Goal: Information Seeking & Learning: Learn about a topic

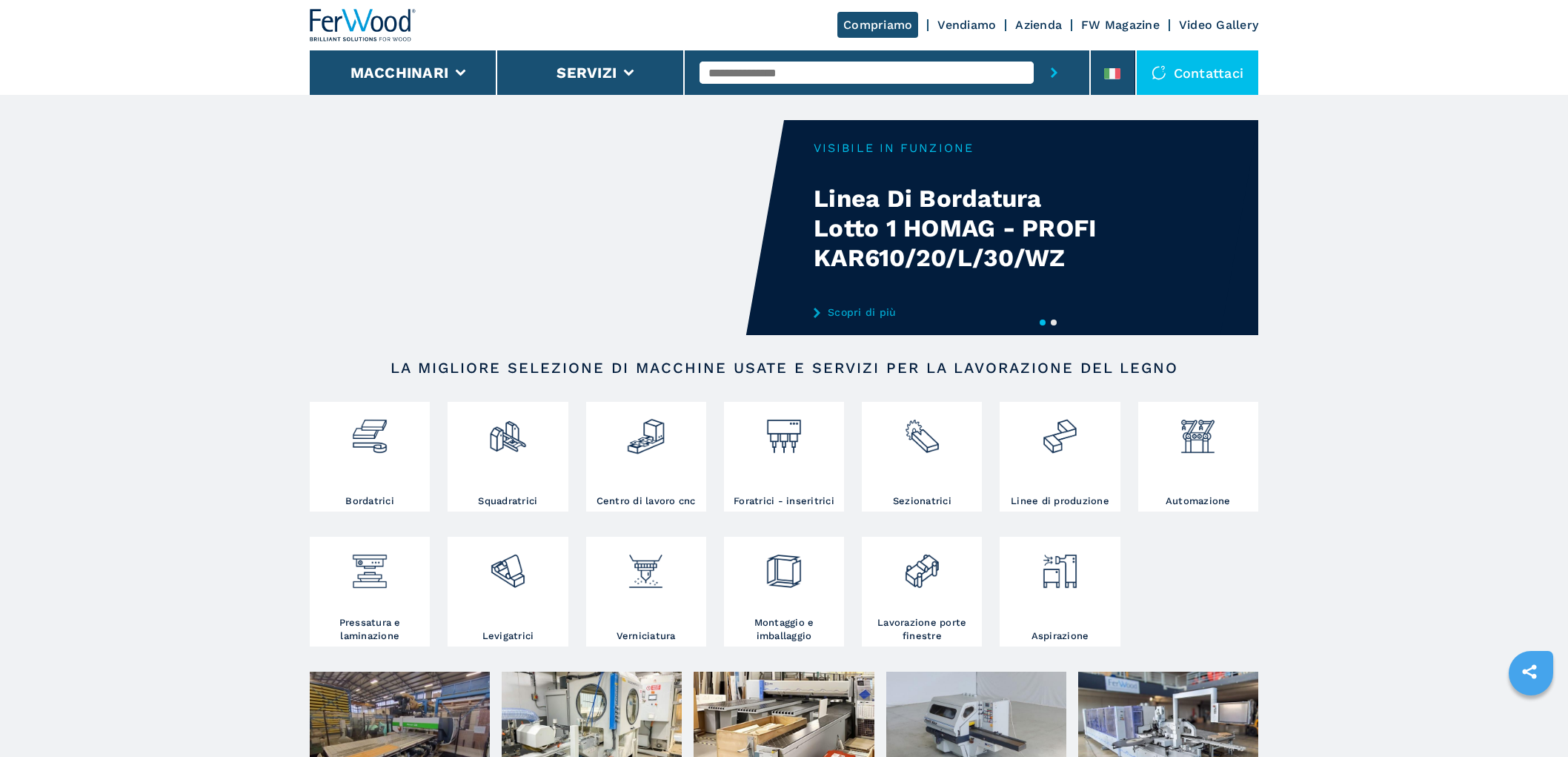
click at [875, 73] on input "text" at bounding box center [866, 73] width 334 height 22
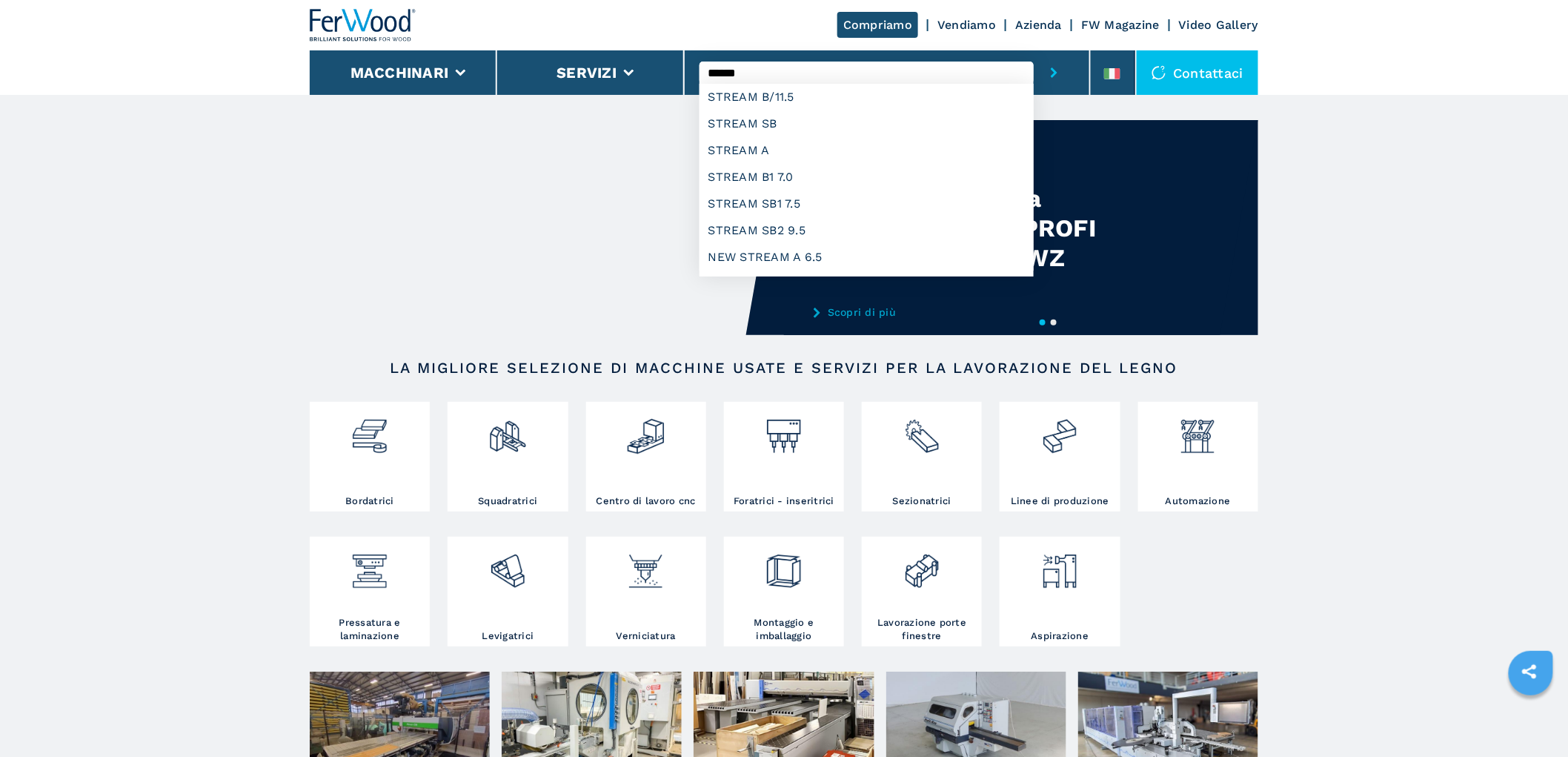
type input "******"
click at [1033, 50] on button "submit-button" at bounding box center [1054, 73] width 41 height 44
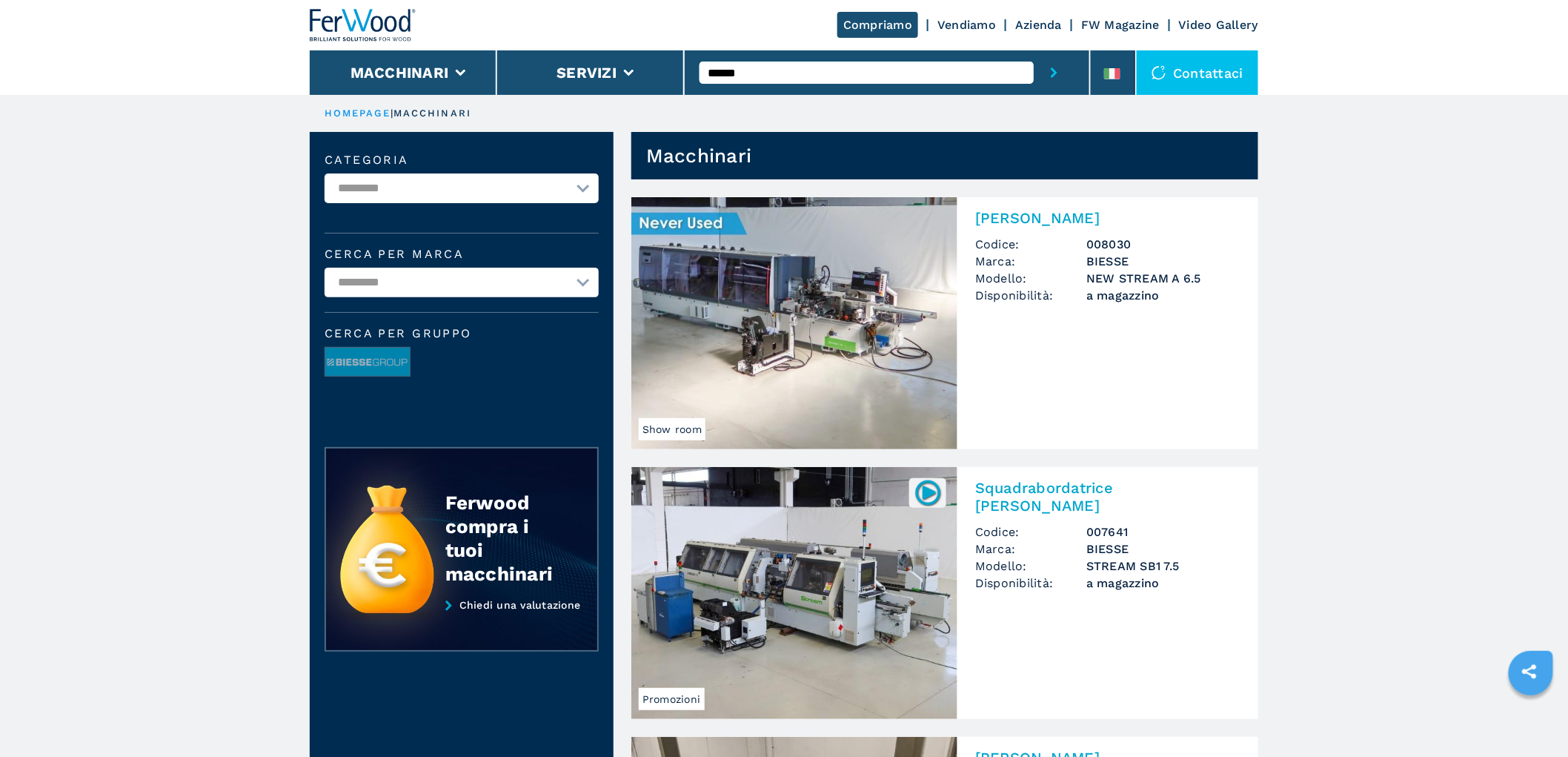
click at [773, 70] on input "******" at bounding box center [866, 73] width 334 height 22
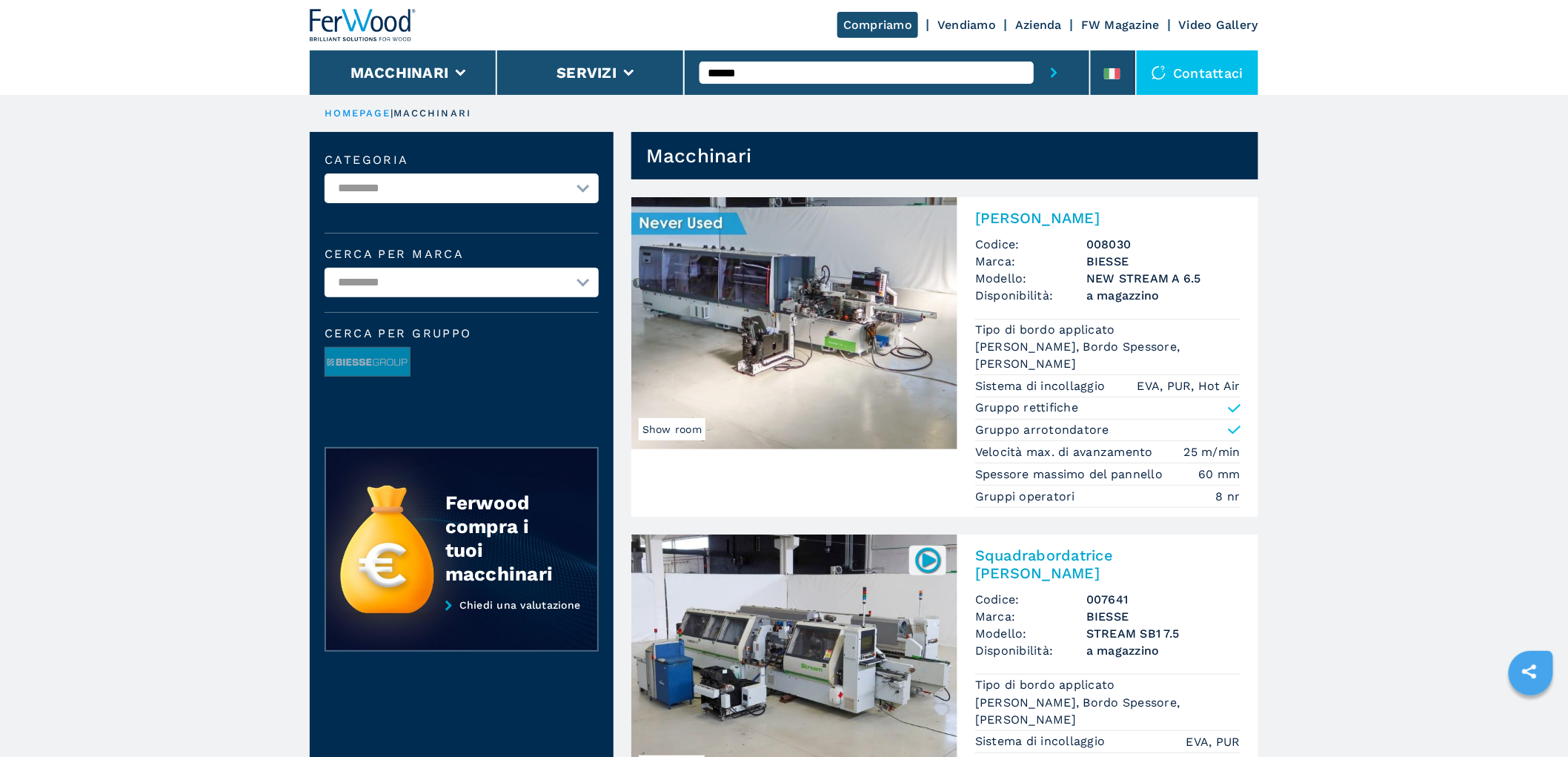
drag, startPoint x: 773, startPoint y: 63, endPoint x: 673, endPoint y: 63, distance: 100.0
click at [673, 63] on div "Compriamo Vendiamo Azienda FW Magazine Video Gallery Macchinari Servizi ****** …" at bounding box center [783, 47] width 948 height 95
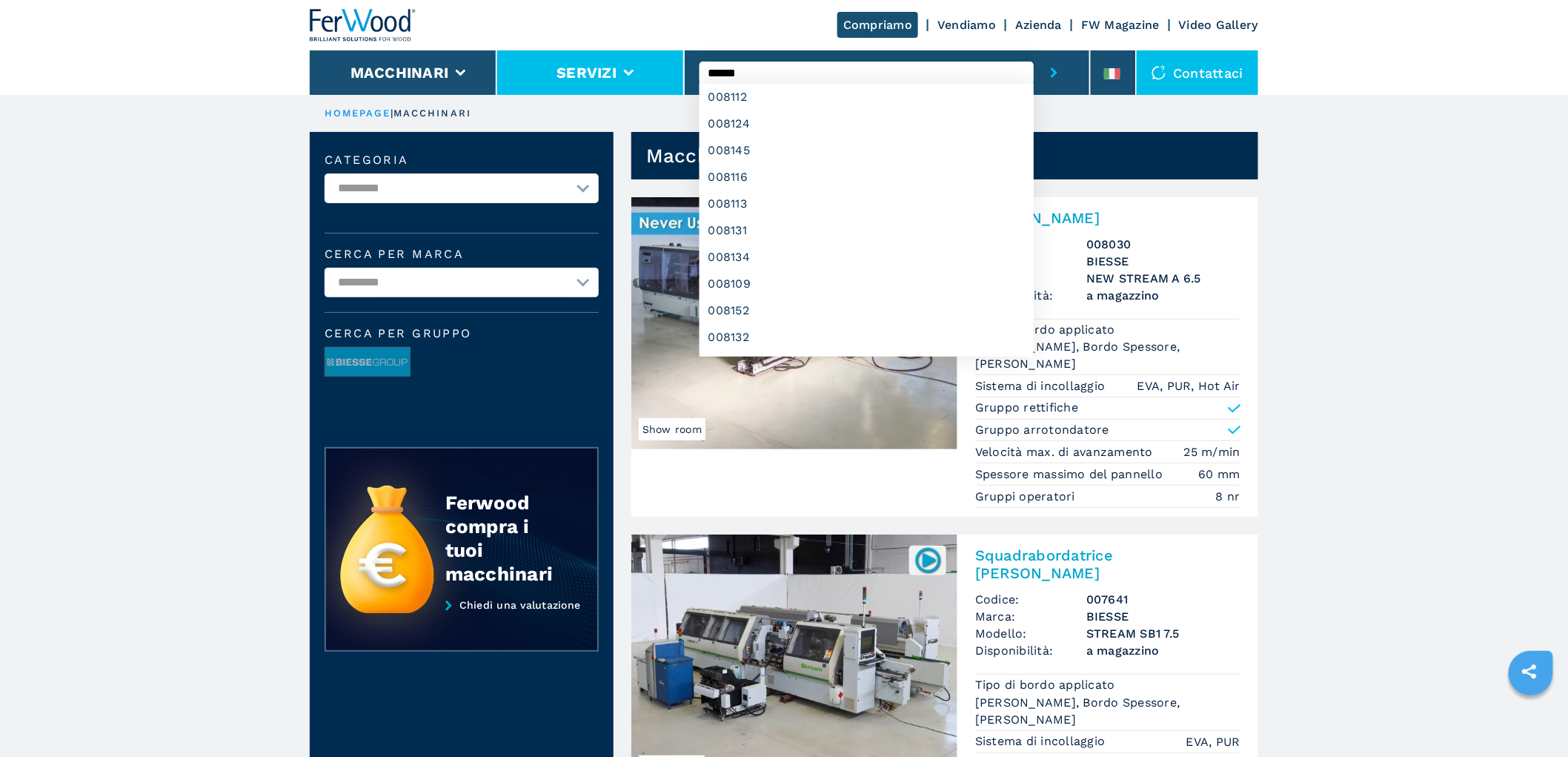
type input "******"
click at [1033, 50] on button "submit-button" at bounding box center [1054, 73] width 41 height 44
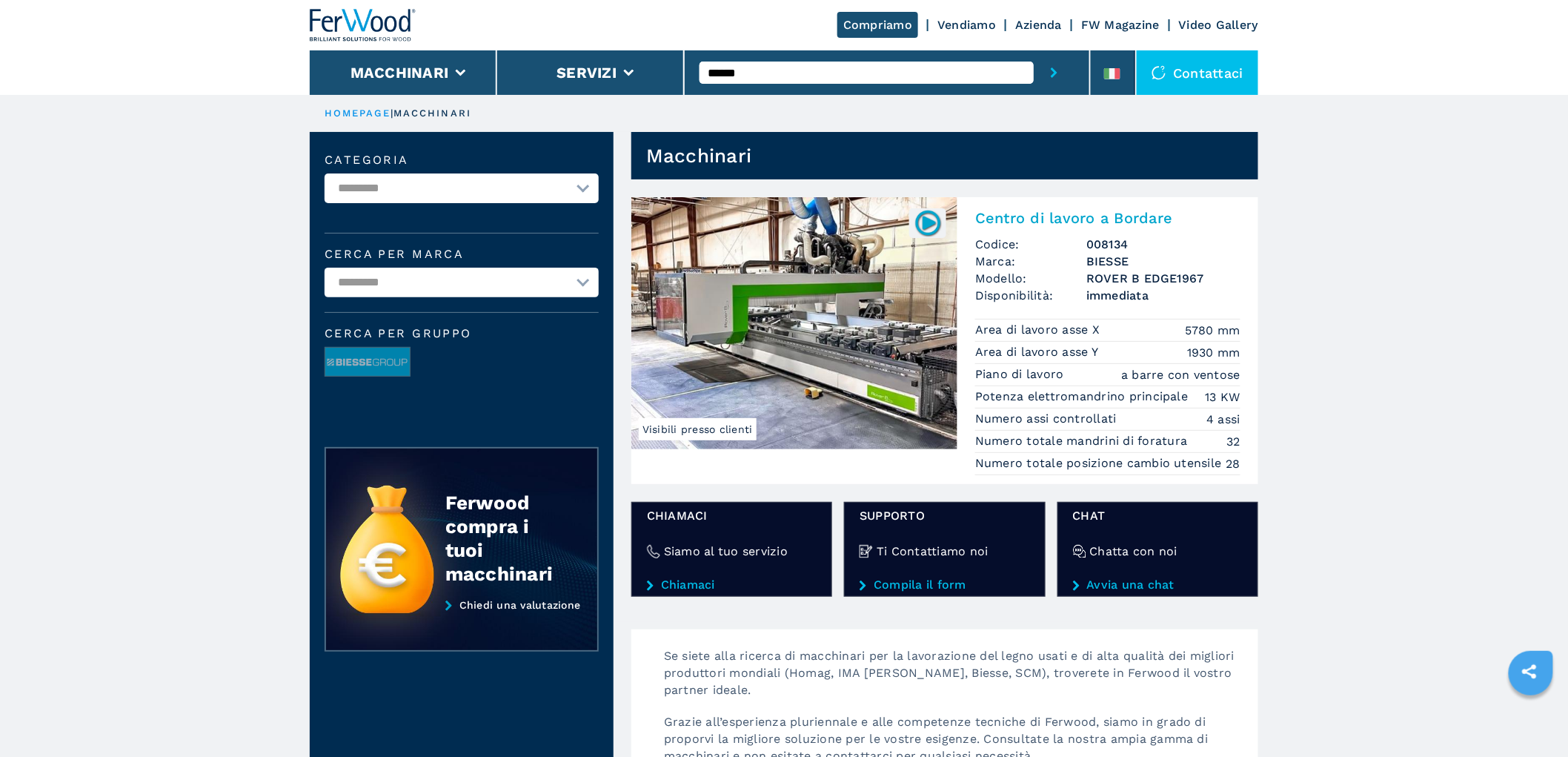
click at [1072, 237] on span "Codice:" at bounding box center [1031, 244] width 111 height 17
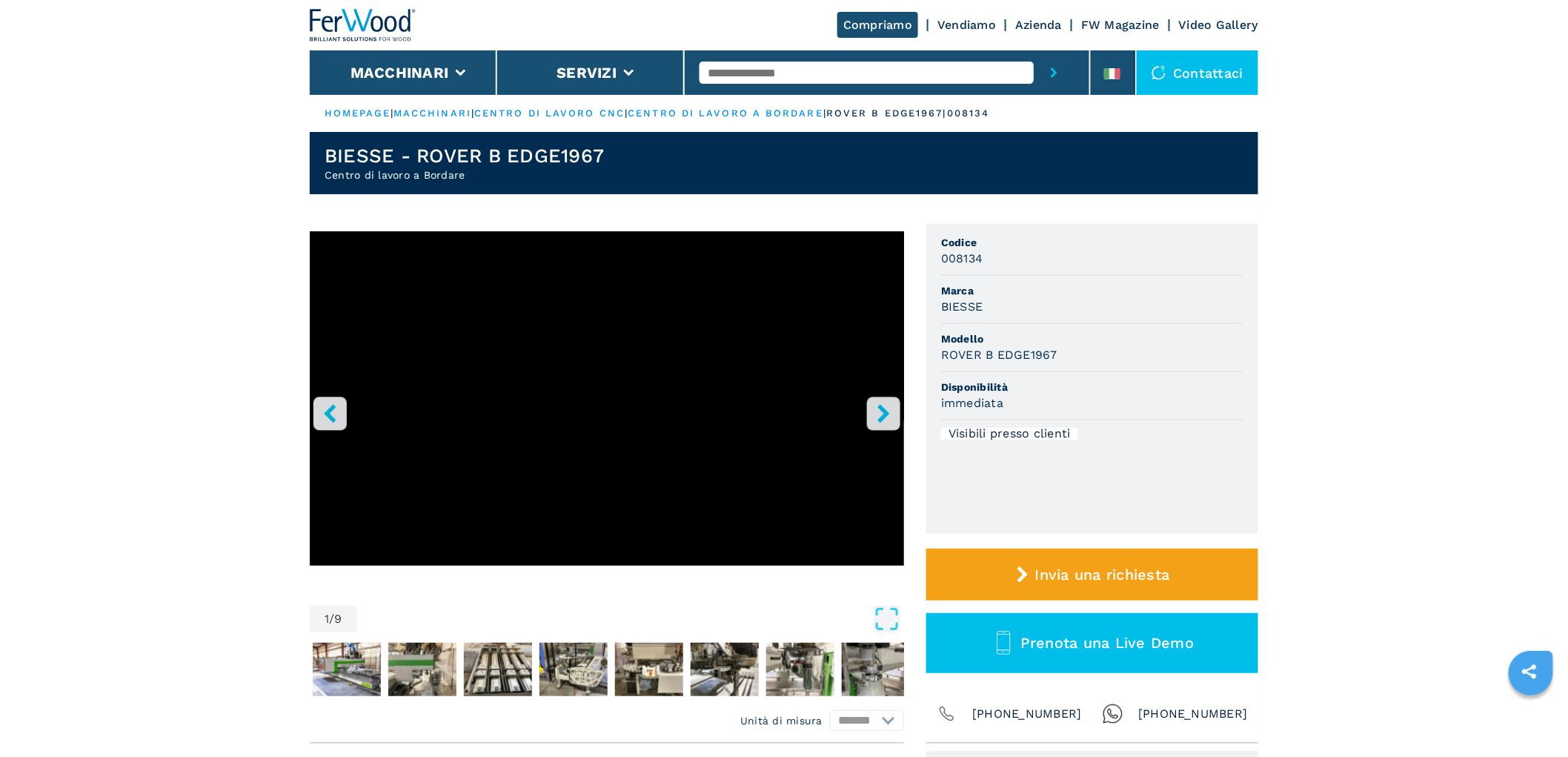
click at [887, 415] on icon "right-button" at bounding box center [883, 413] width 11 height 19
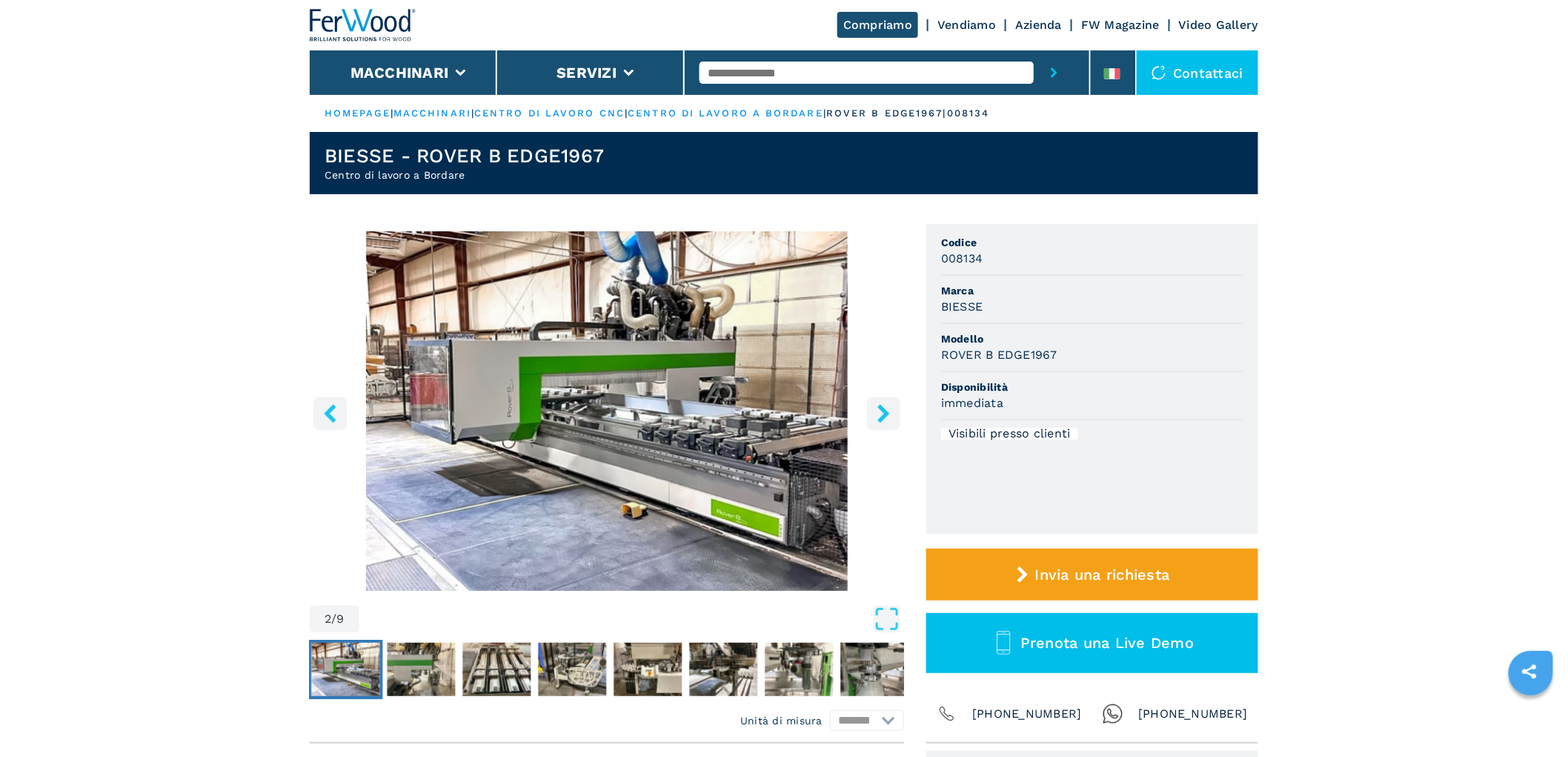
click at [887, 415] on icon "right-button" at bounding box center [883, 413] width 11 height 19
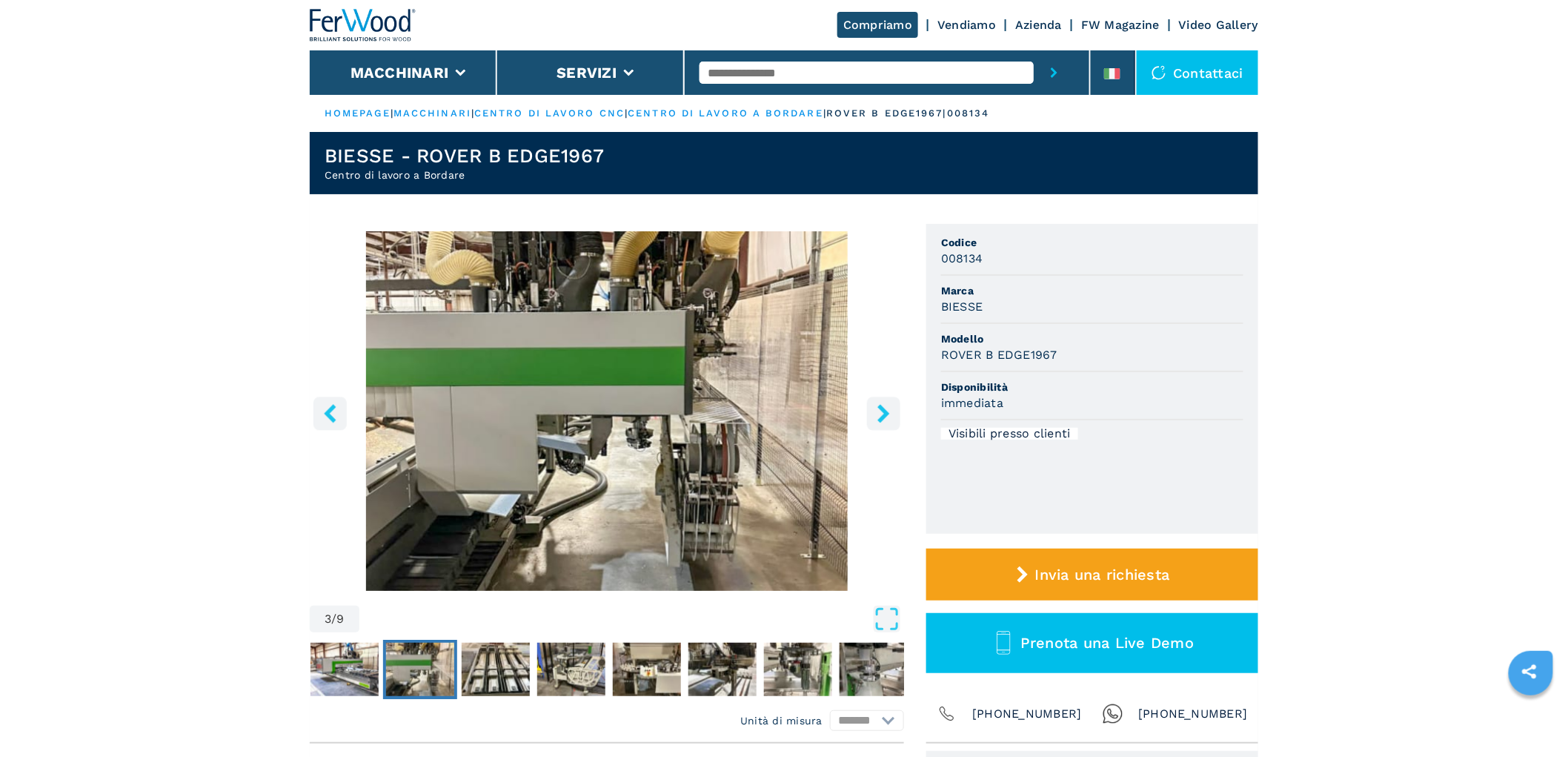
click at [887, 415] on icon "right-button" at bounding box center [883, 413] width 11 height 19
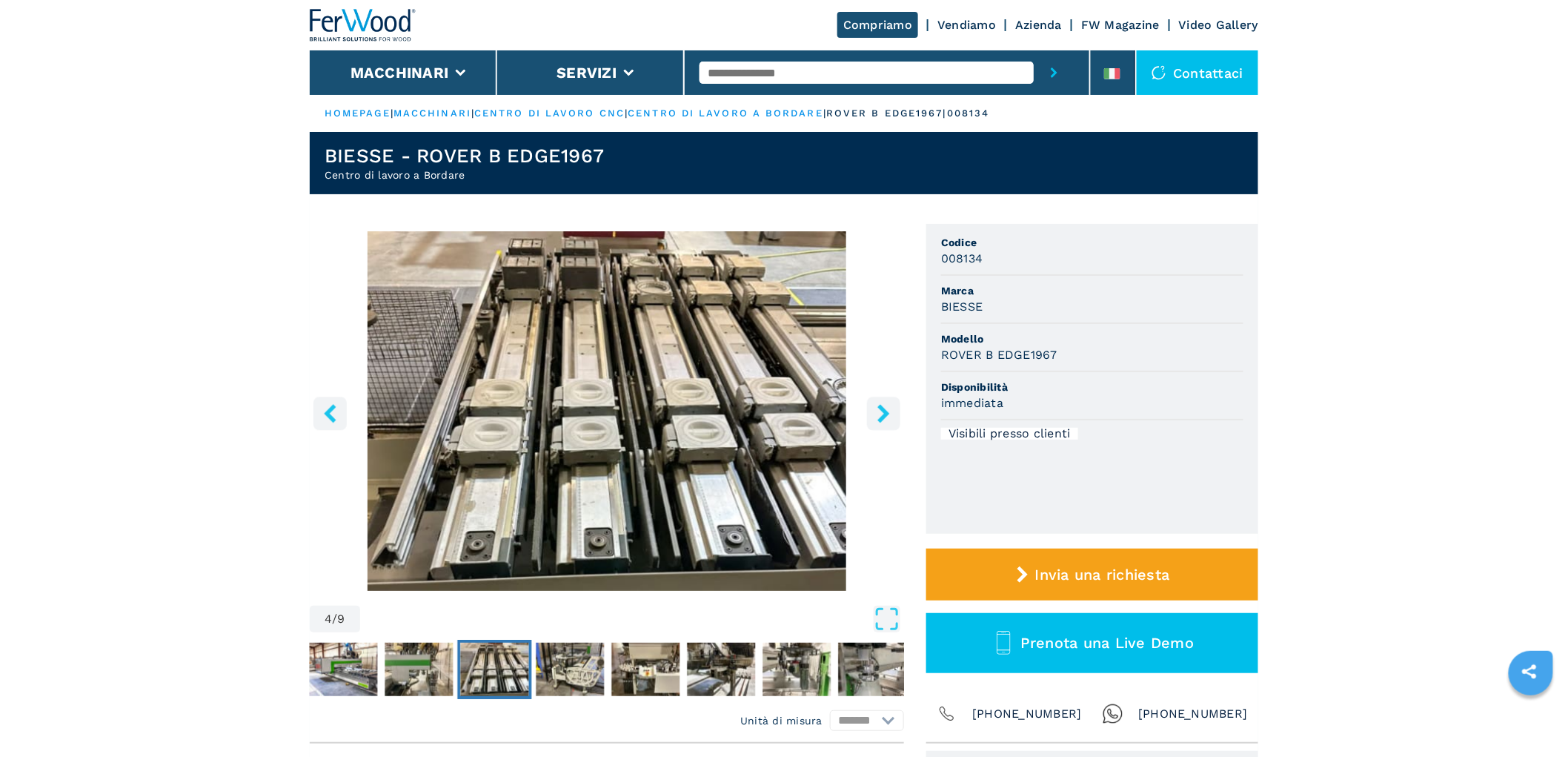
click at [887, 415] on icon "right-button" at bounding box center [883, 413] width 11 height 19
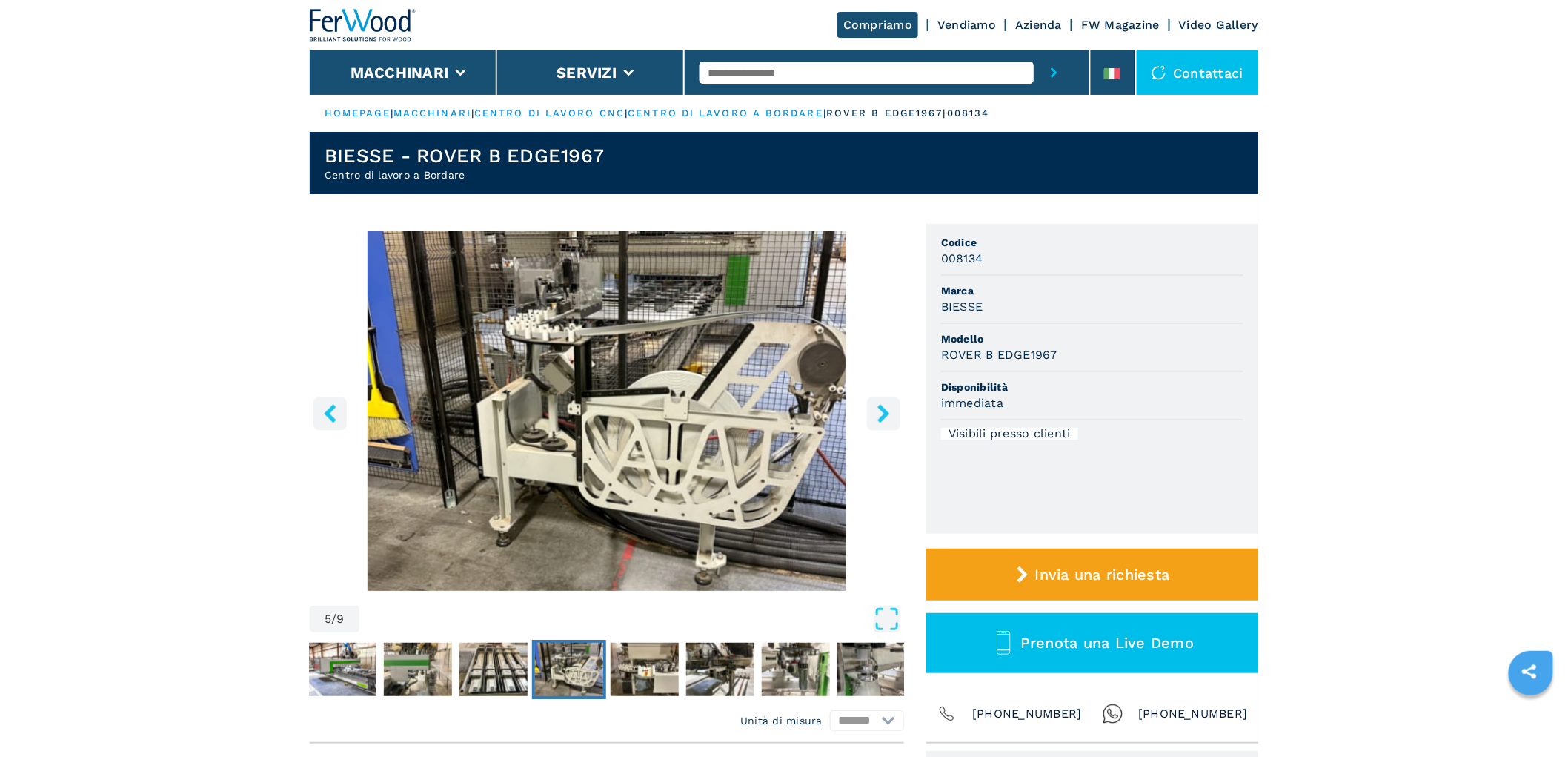
click at [887, 415] on icon "right-button" at bounding box center [883, 413] width 11 height 19
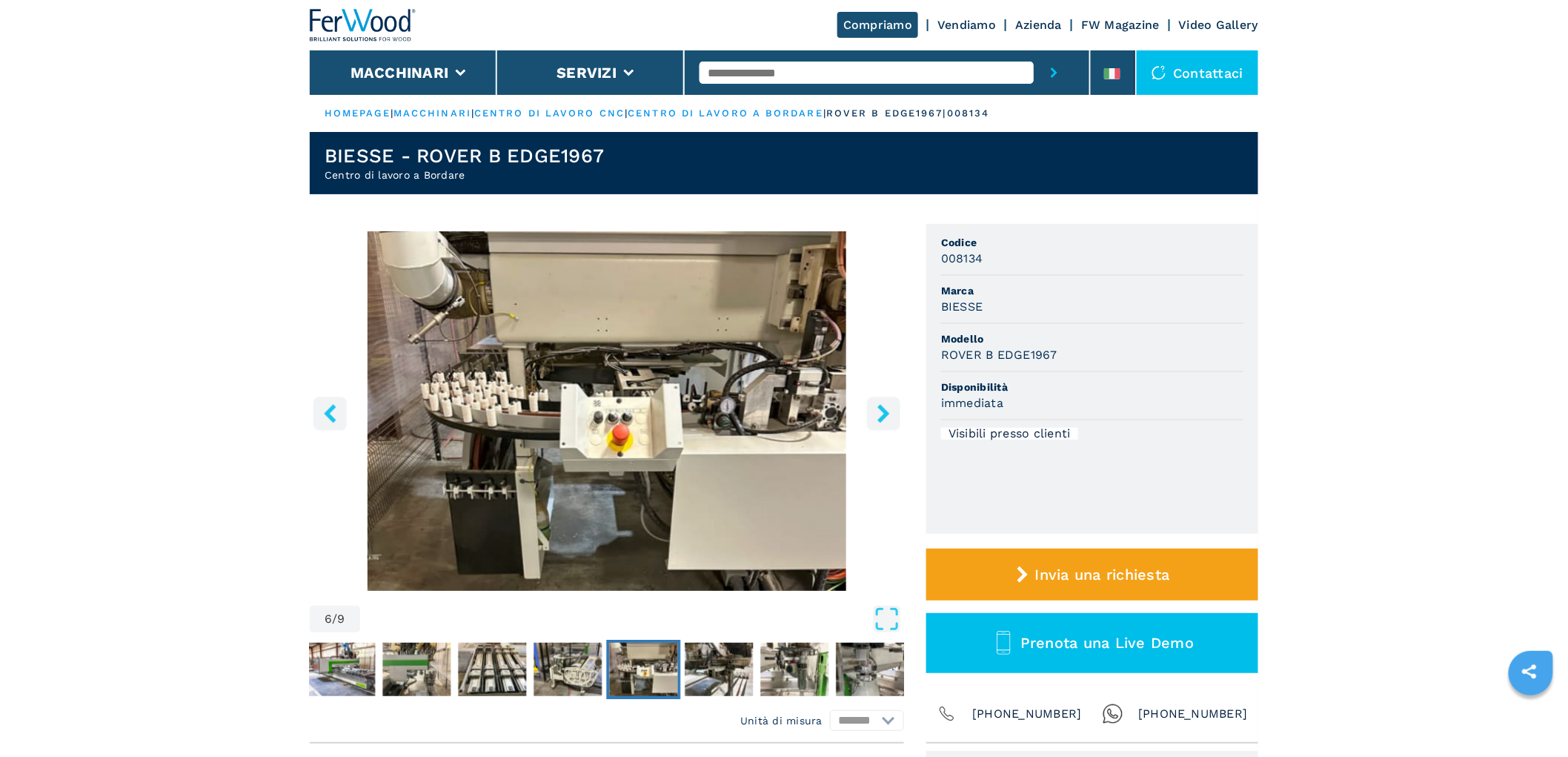
click at [887, 415] on icon "right-button" at bounding box center [883, 413] width 11 height 19
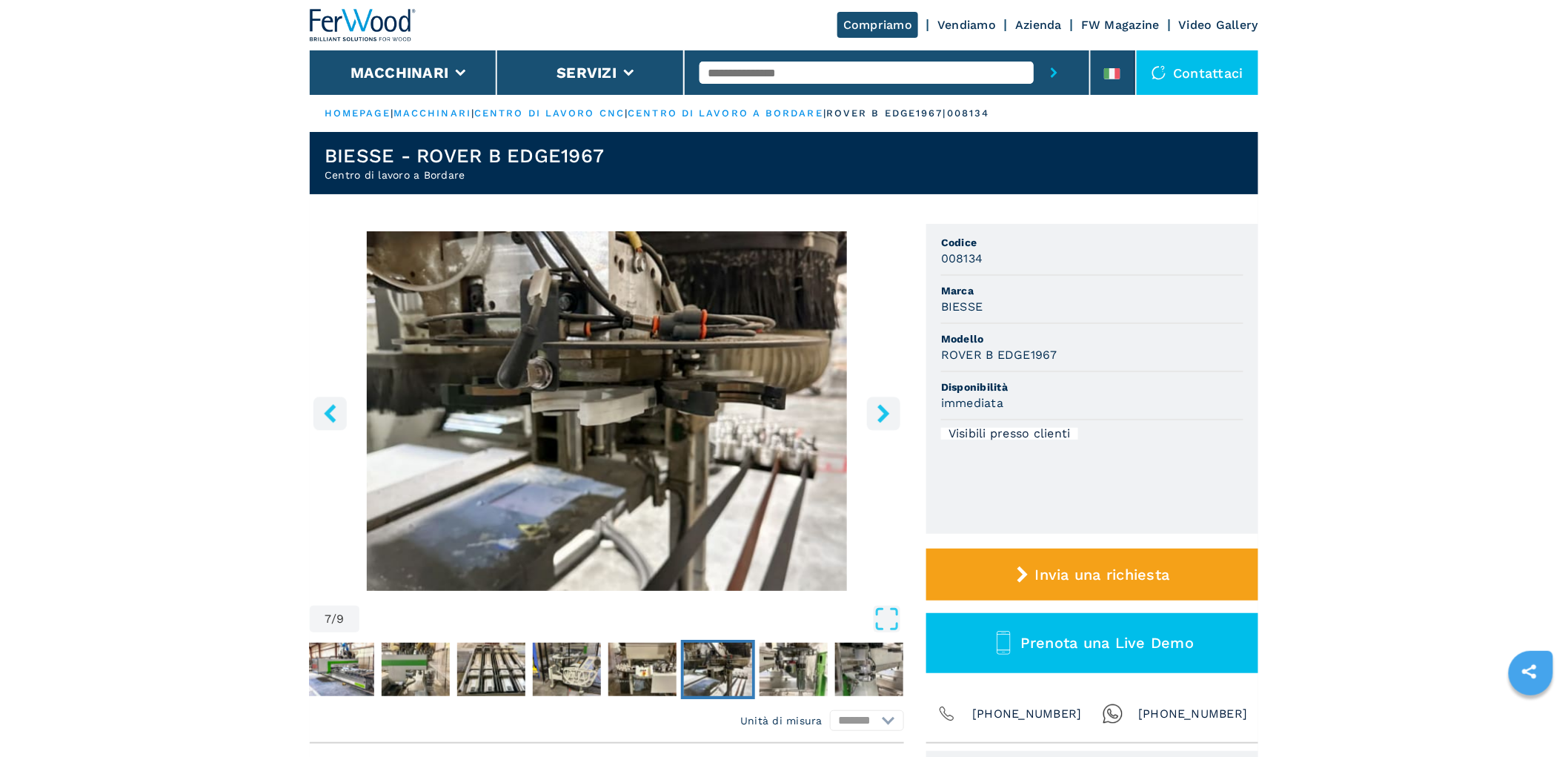
click at [887, 415] on icon "right-button" at bounding box center [883, 413] width 11 height 19
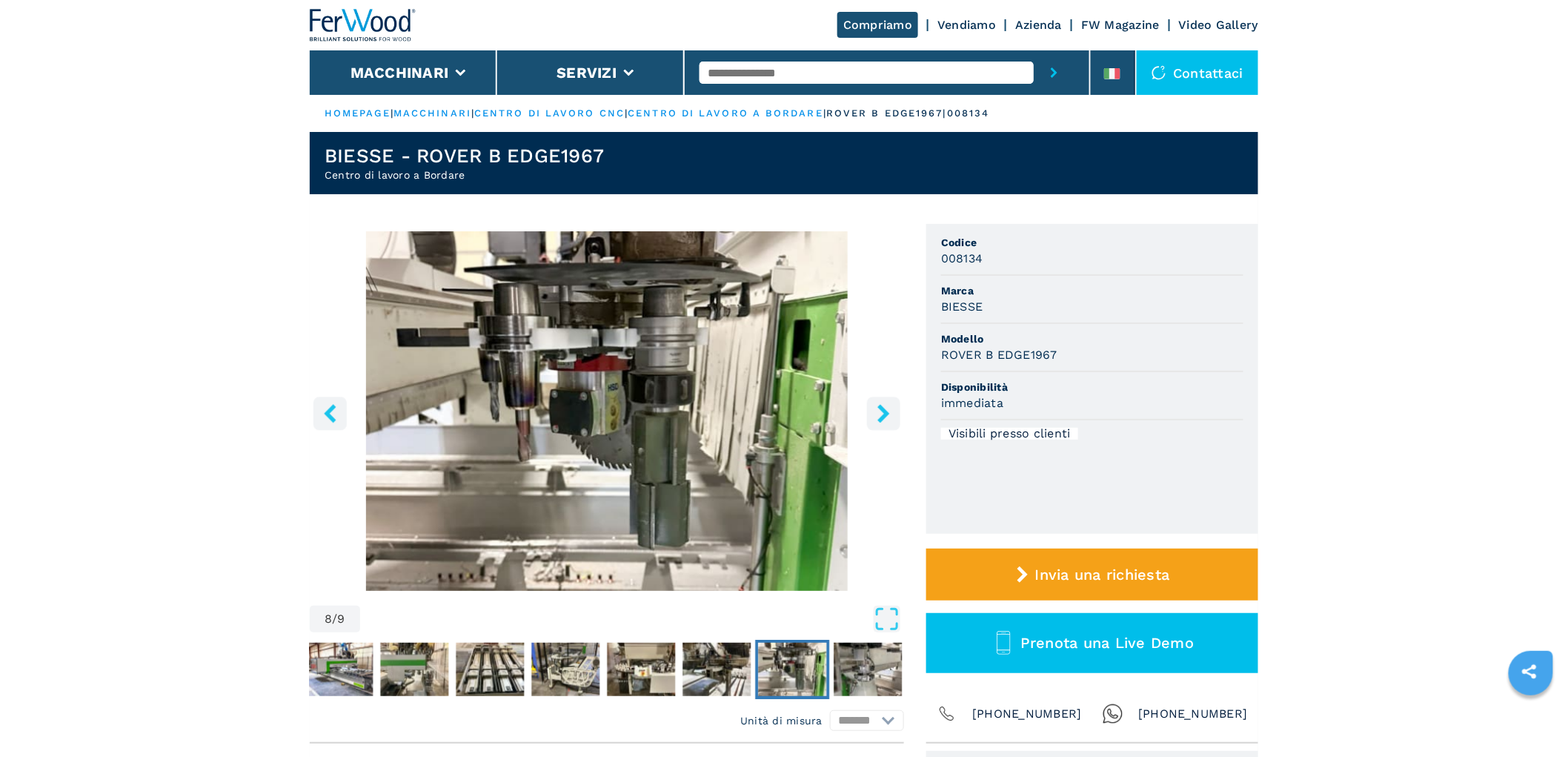
click at [887, 415] on icon "right-button" at bounding box center [883, 413] width 11 height 19
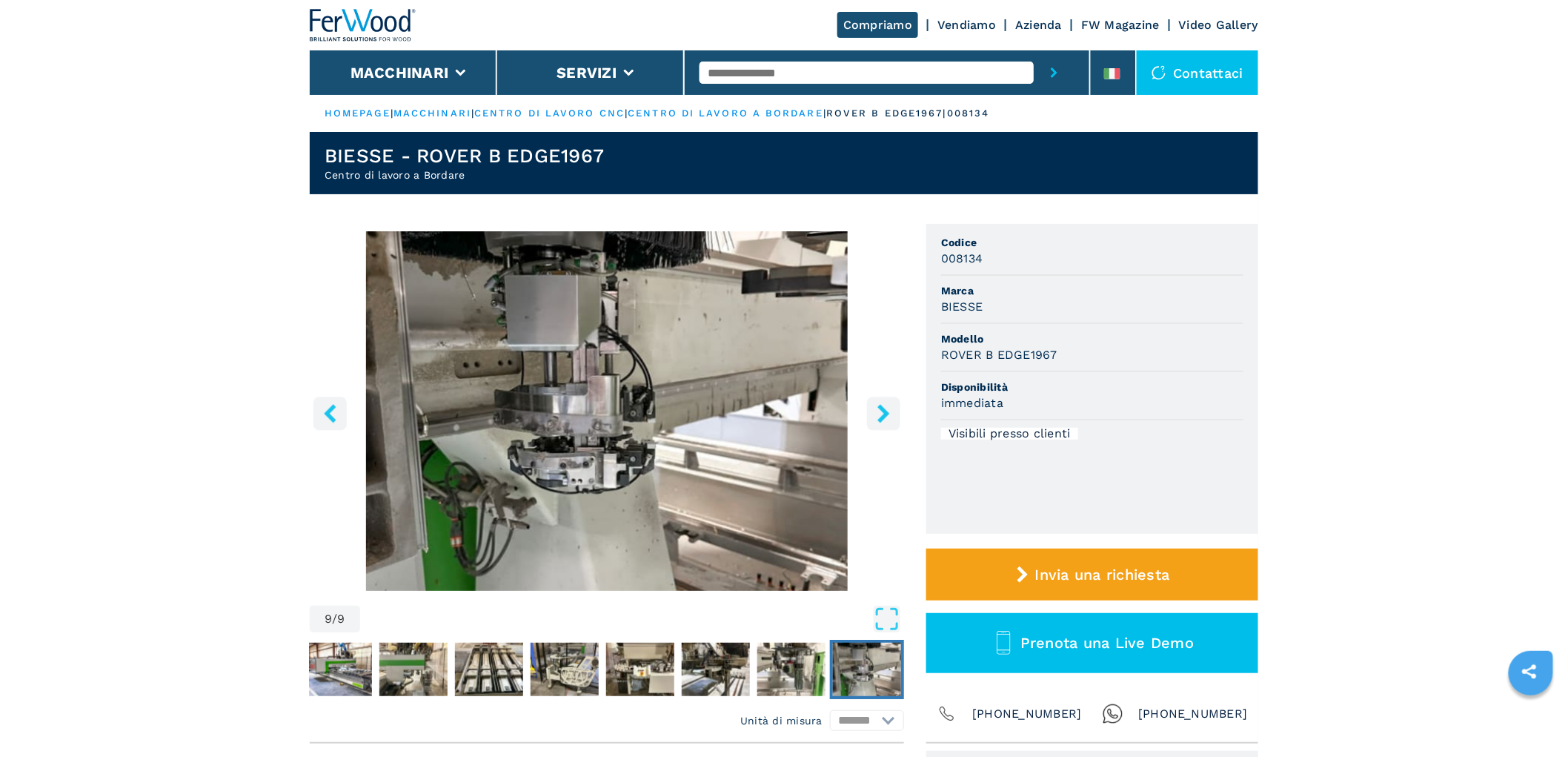
click at [887, 415] on icon "right-button" at bounding box center [883, 413] width 11 height 19
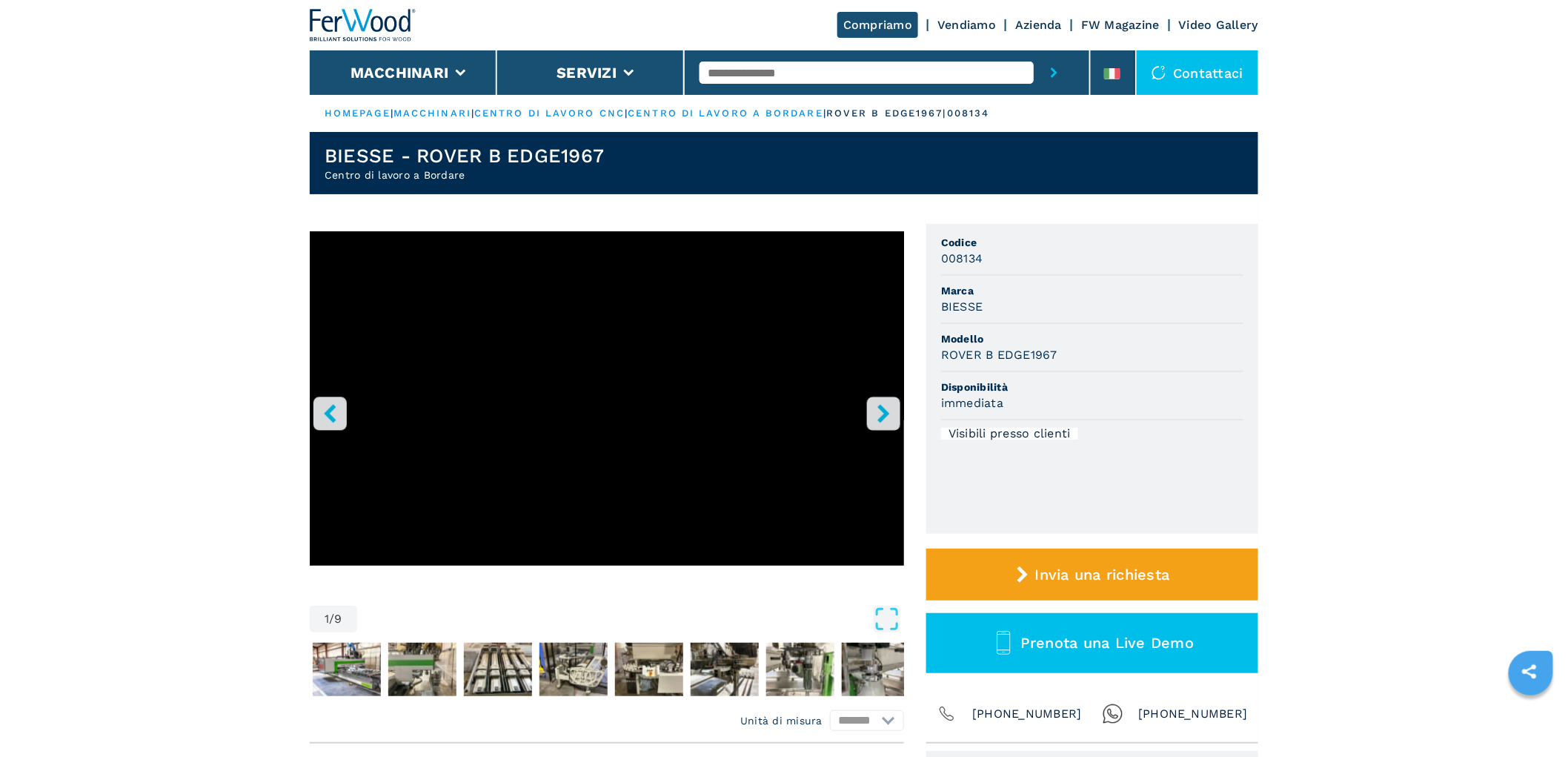
click at [886, 414] on icon "right-button" at bounding box center [883, 413] width 11 height 19
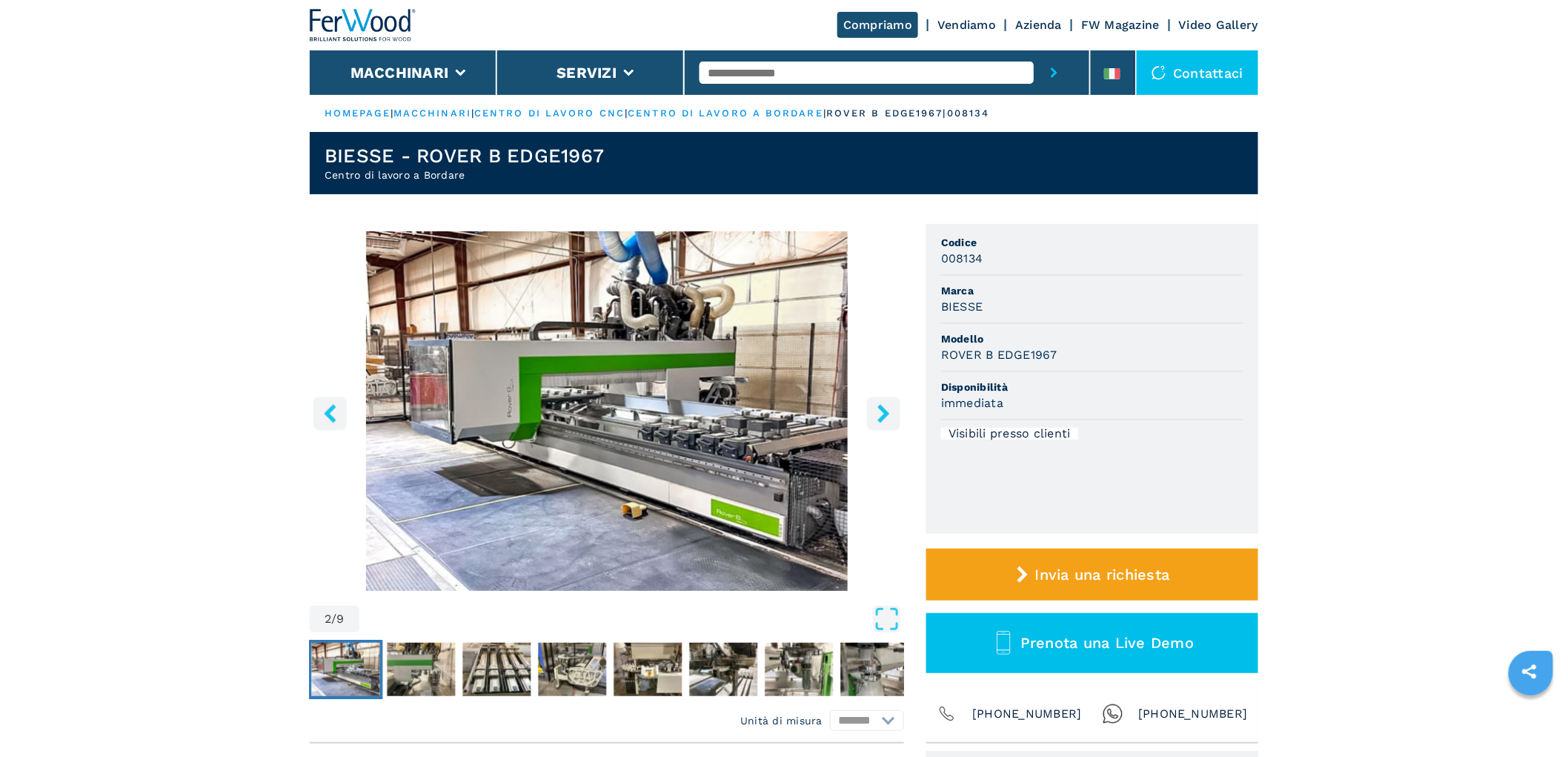
click at [886, 414] on icon "right-button" at bounding box center [883, 413] width 11 height 19
click at [885, 414] on icon "right-button" at bounding box center [883, 413] width 11 height 19
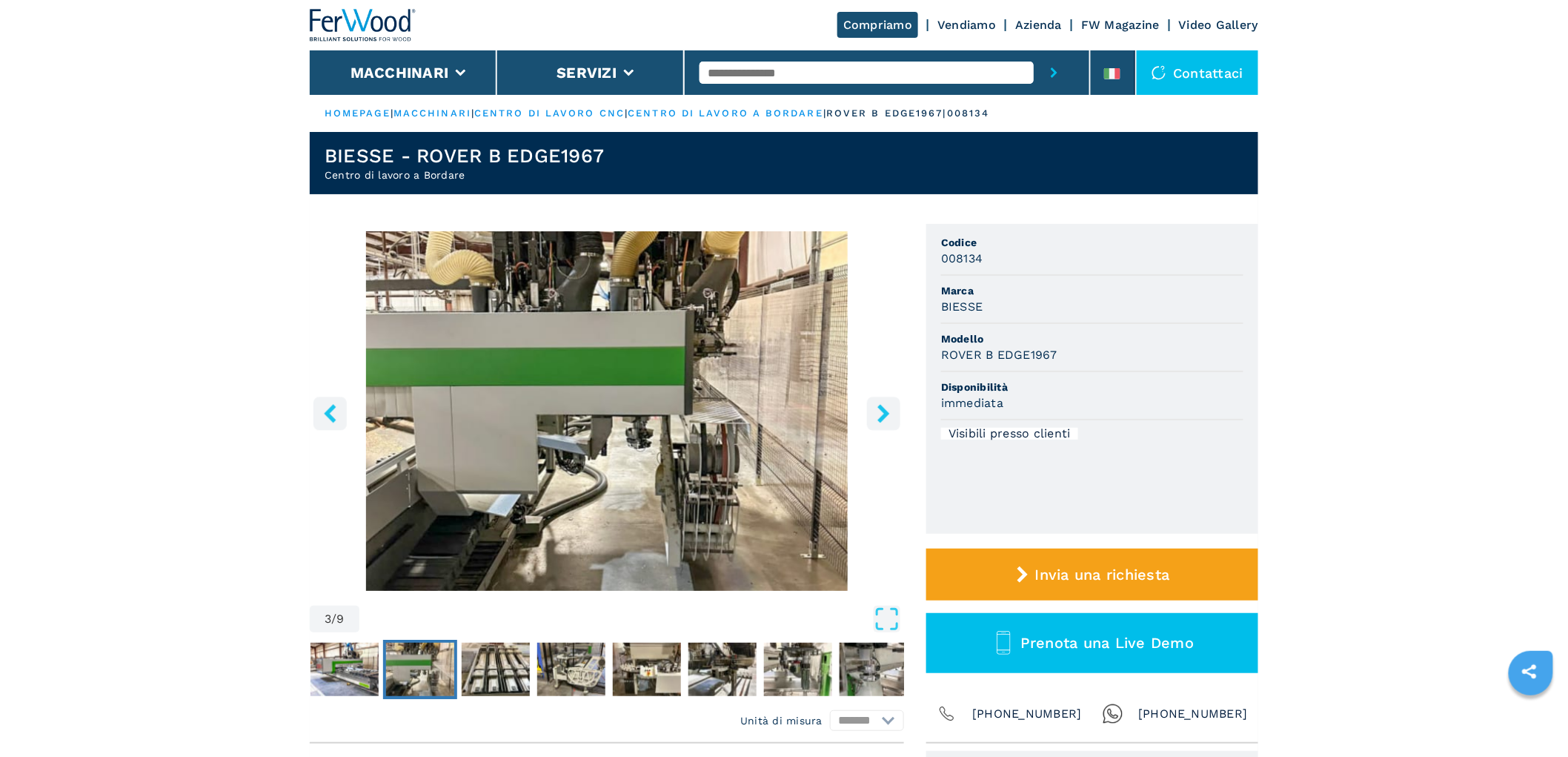
click at [882, 417] on icon "right-button" at bounding box center [883, 413] width 11 height 19
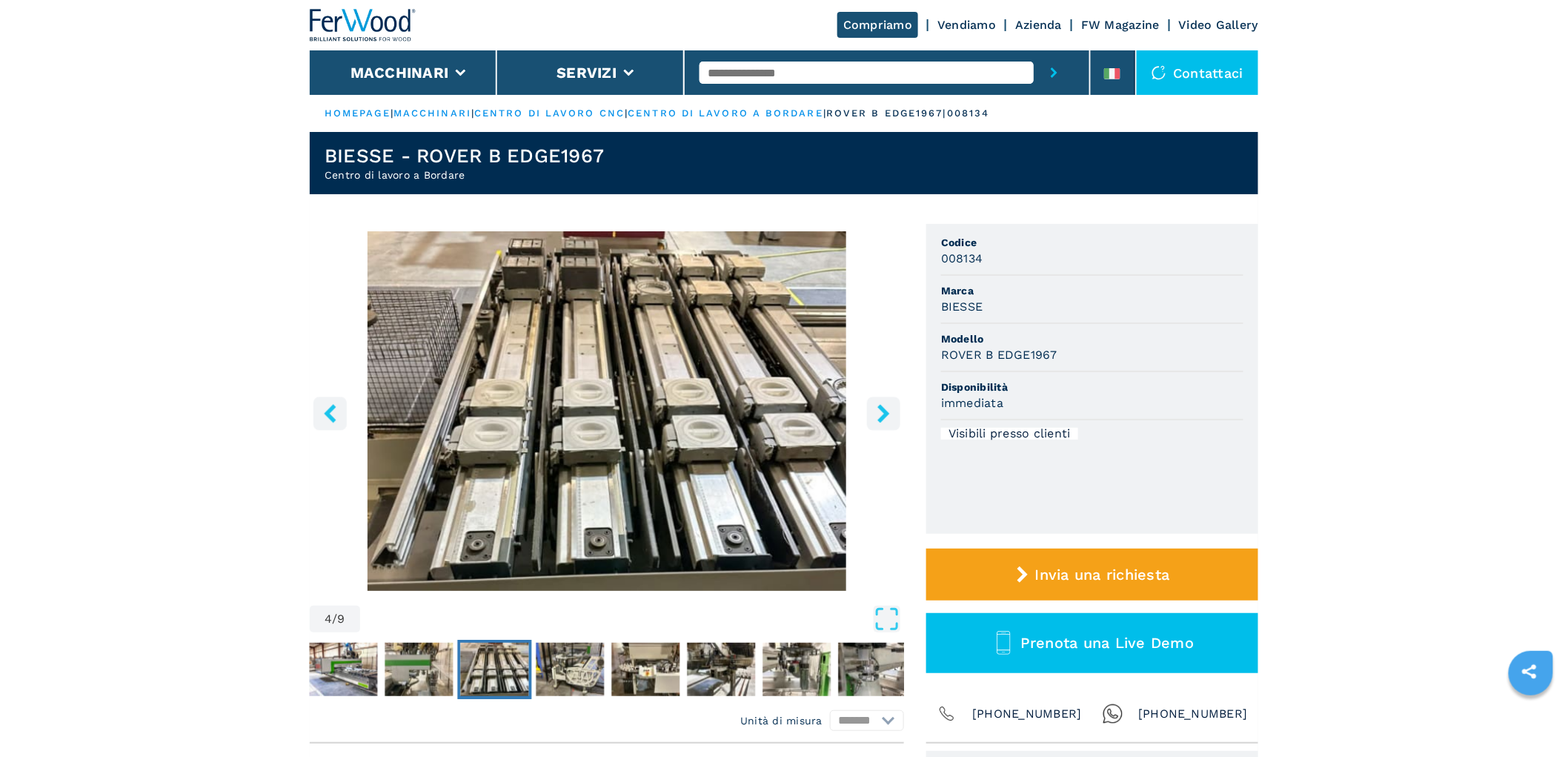
click at [882, 417] on icon "right-button" at bounding box center [883, 413] width 11 height 19
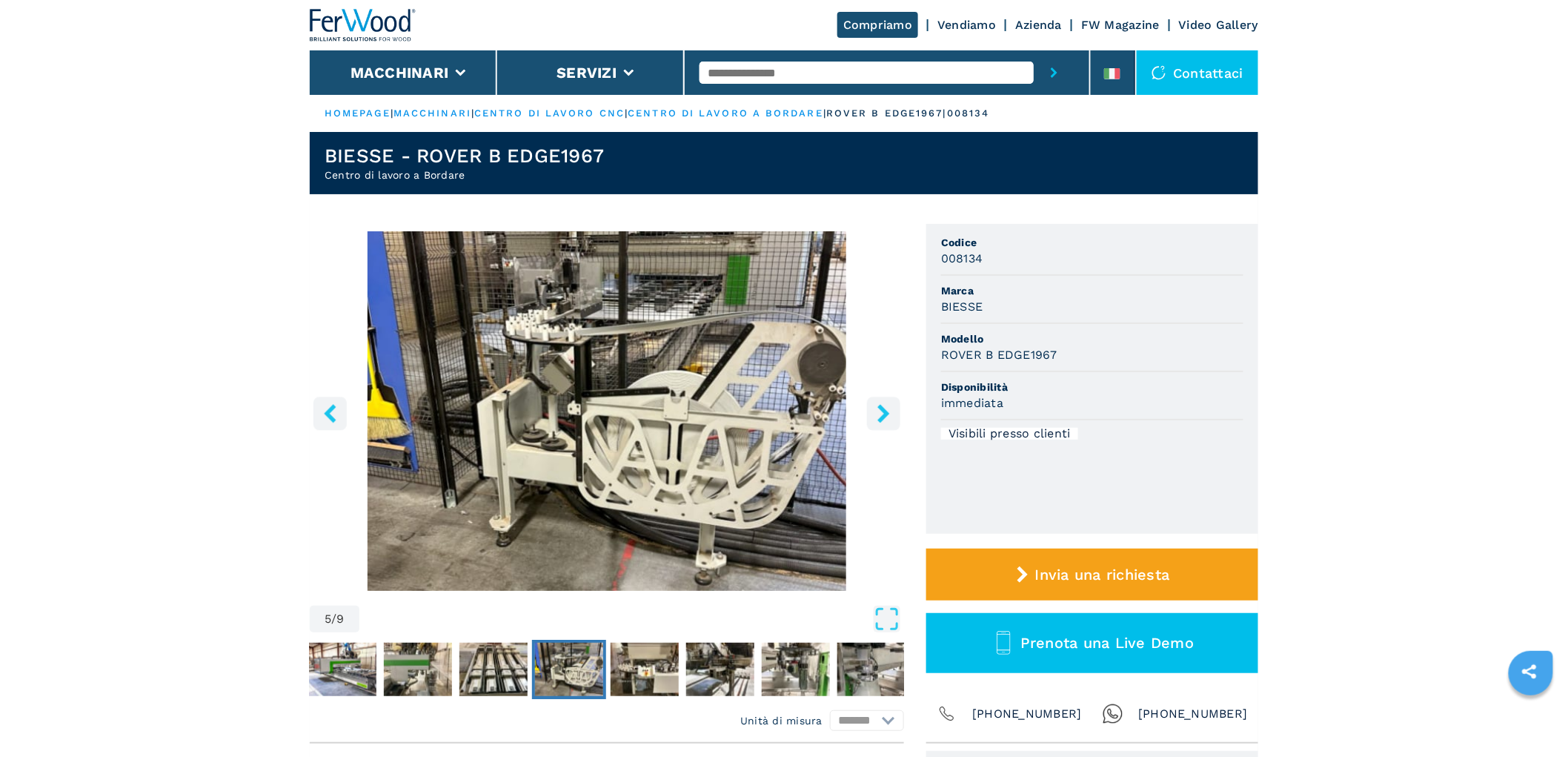
click at [872, 420] on button "right-button" at bounding box center [884, 414] width 34 height 34
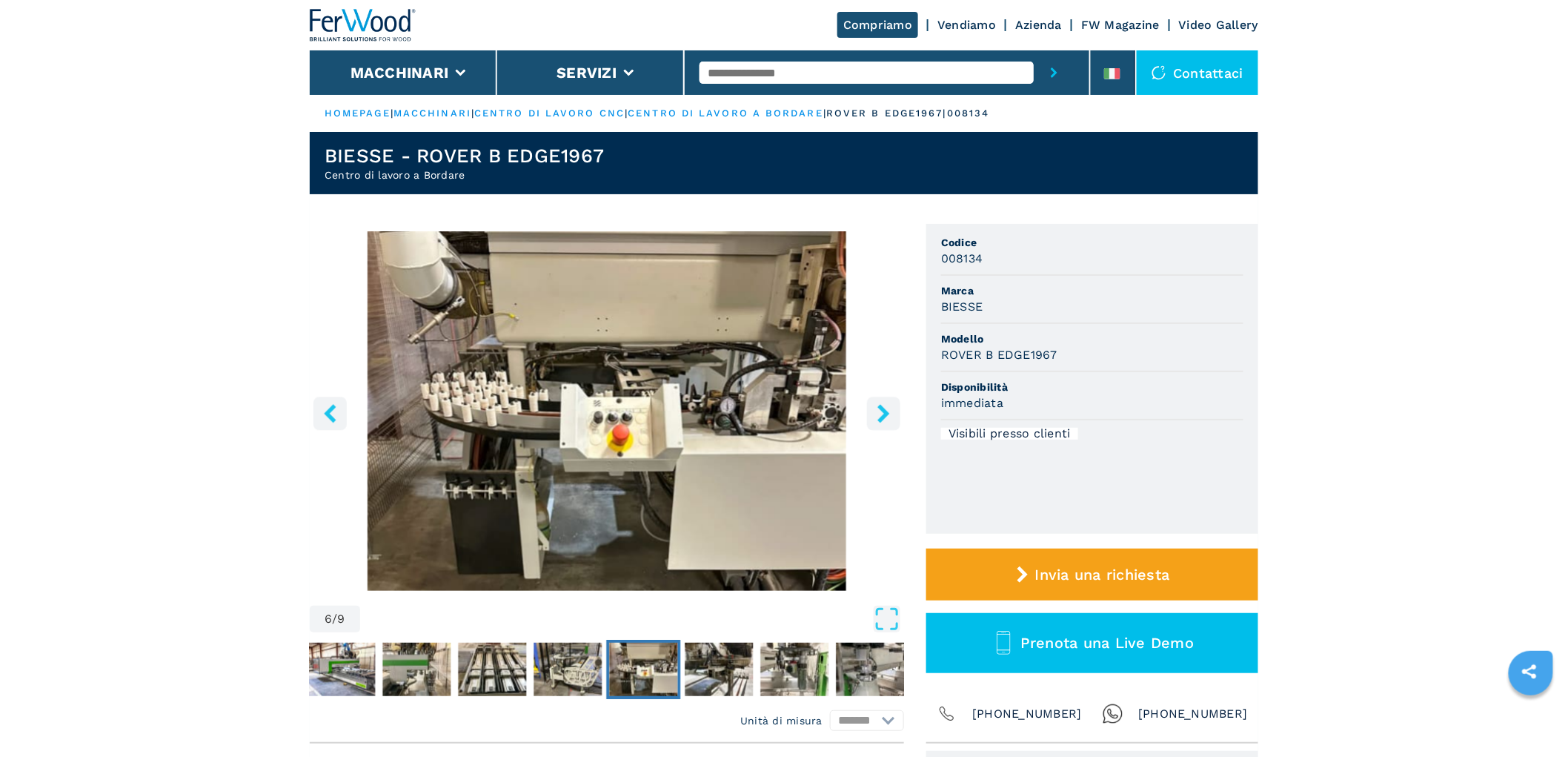
click at [890, 408] on icon "right-button" at bounding box center [883, 413] width 19 height 19
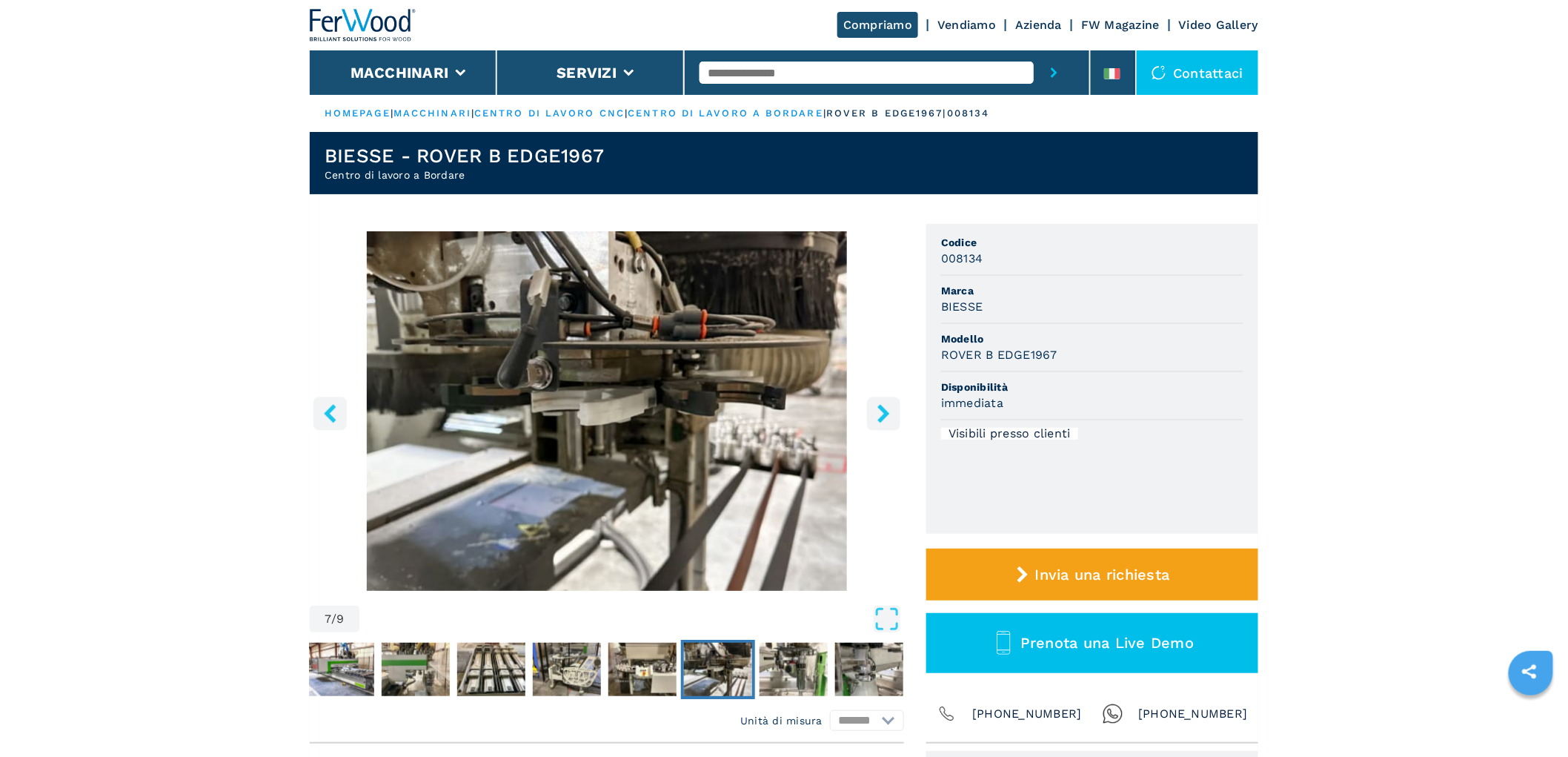
click at [890, 408] on icon "right-button" at bounding box center [883, 413] width 19 height 19
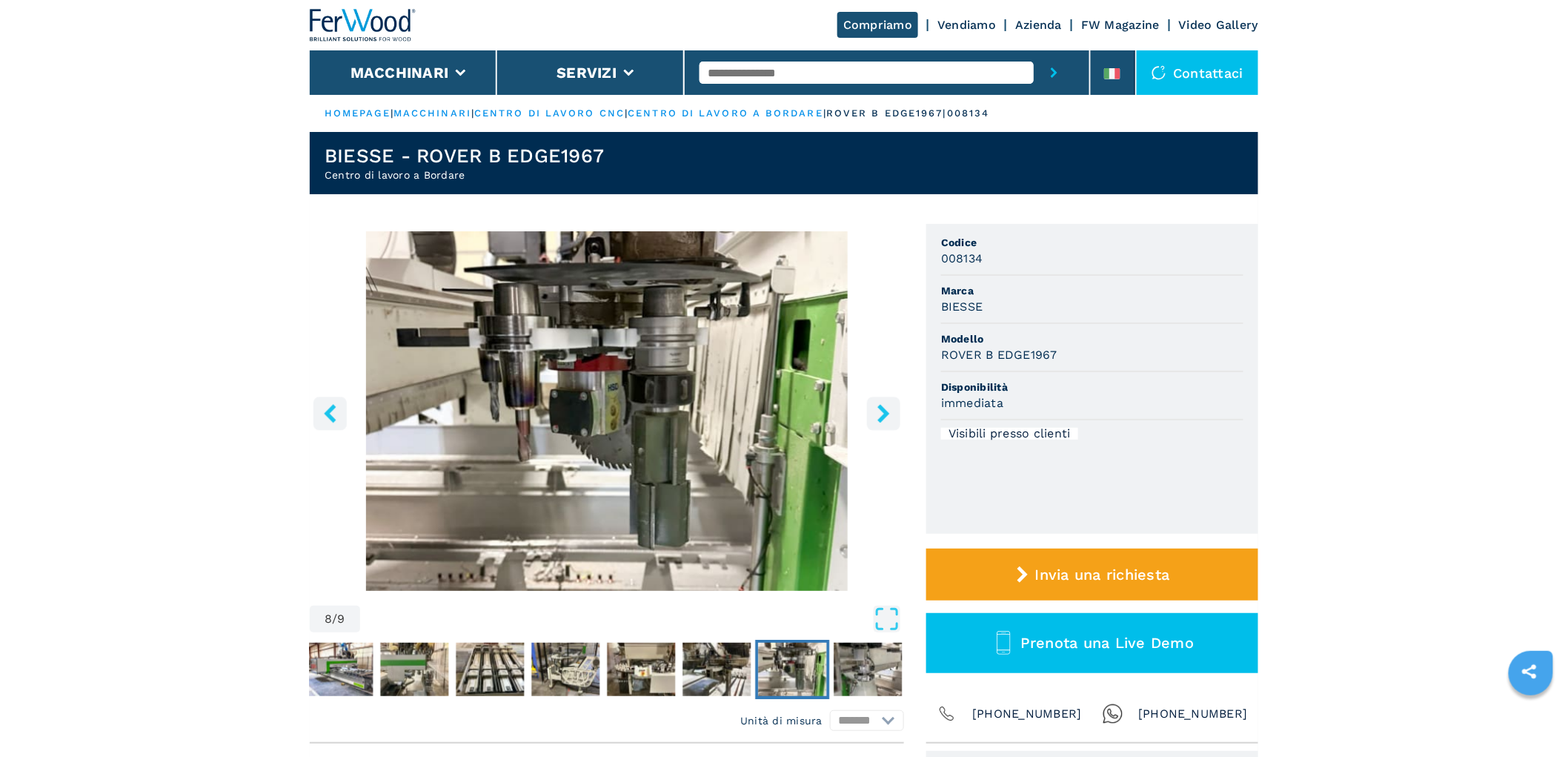
click at [890, 408] on icon "right-button" at bounding box center [883, 413] width 19 height 19
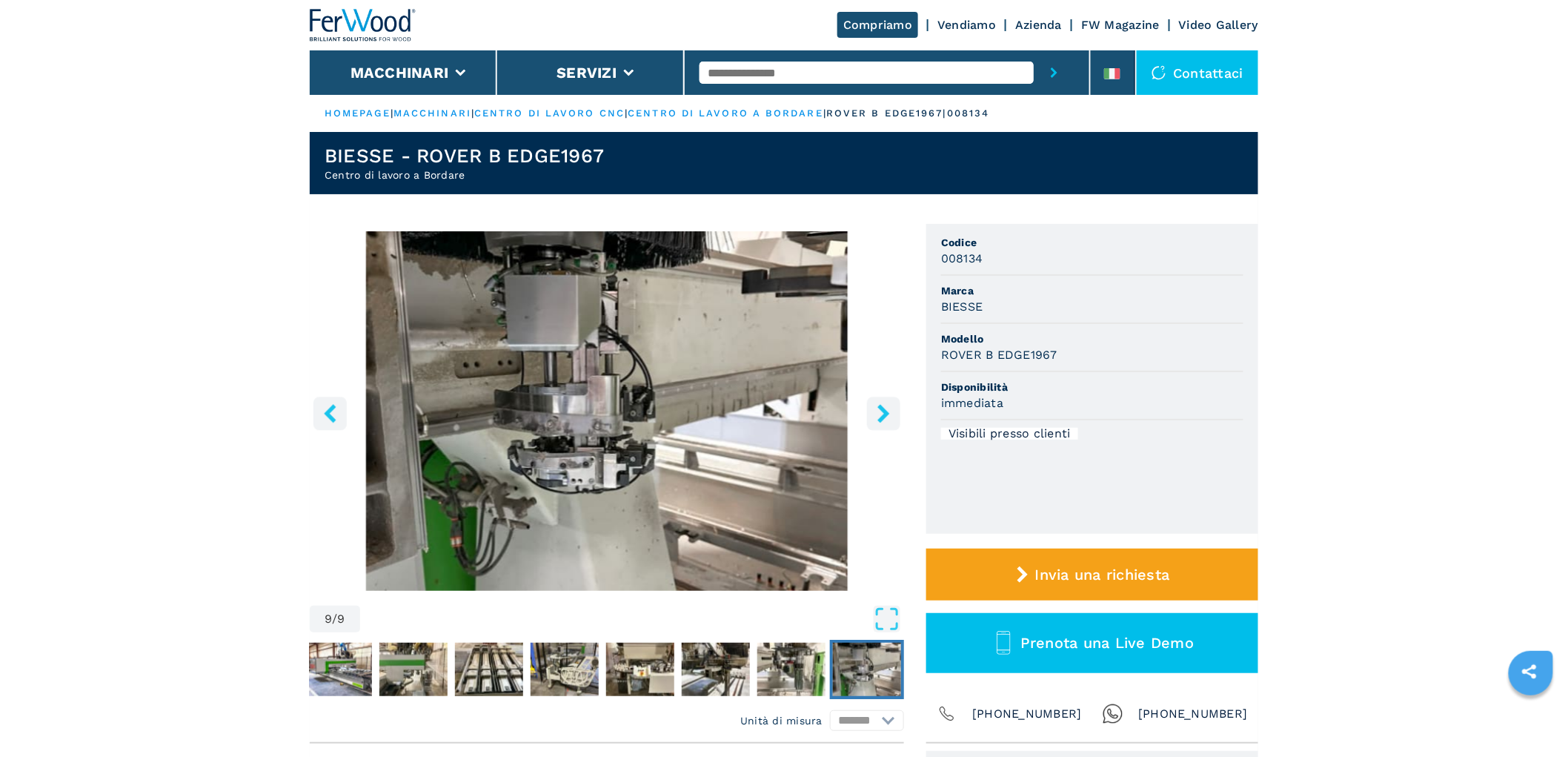
click at [869, 403] on button "right-button" at bounding box center [884, 414] width 34 height 34
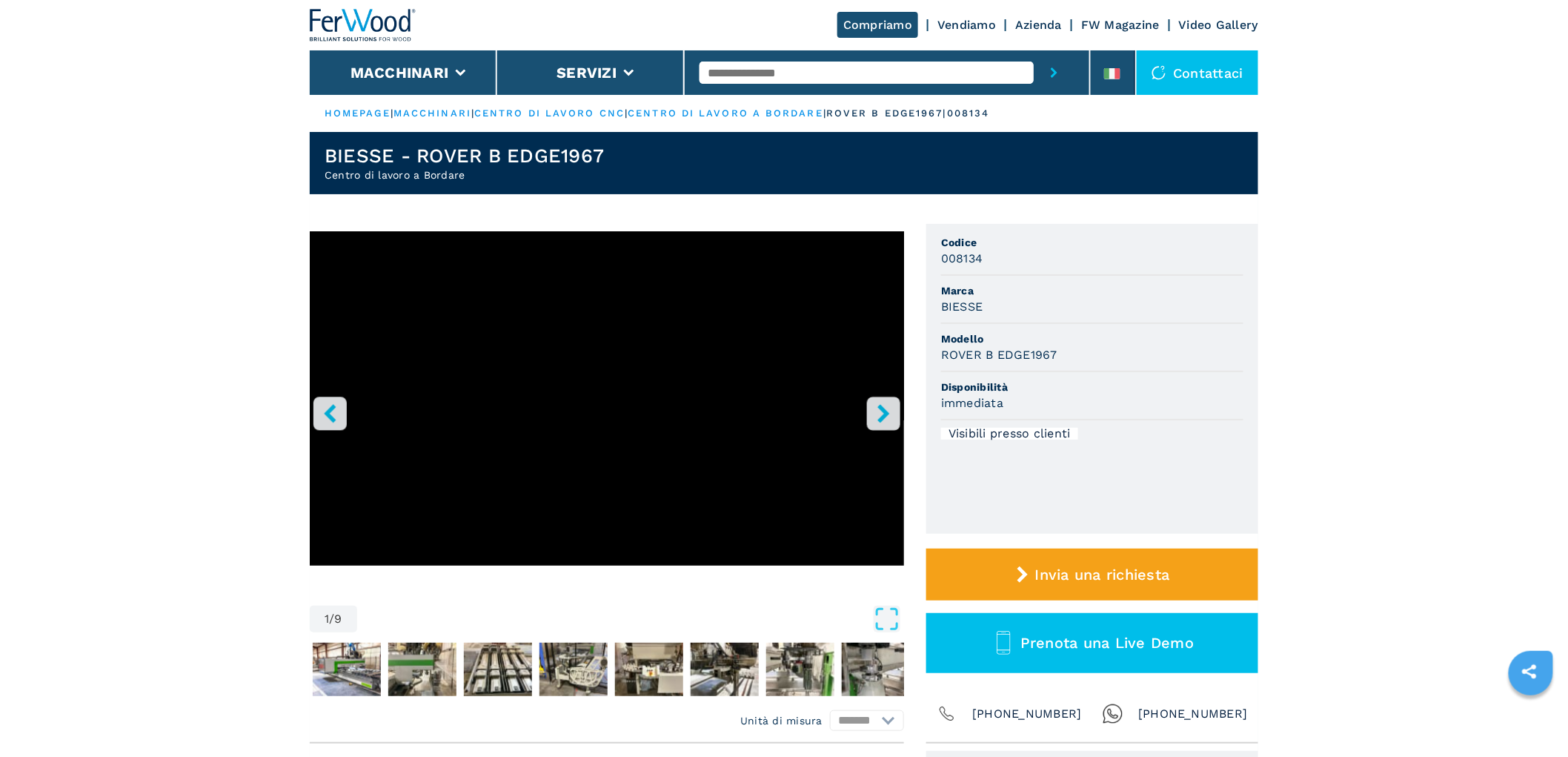
click at [869, 403] on button "right-button" at bounding box center [884, 414] width 34 height 34
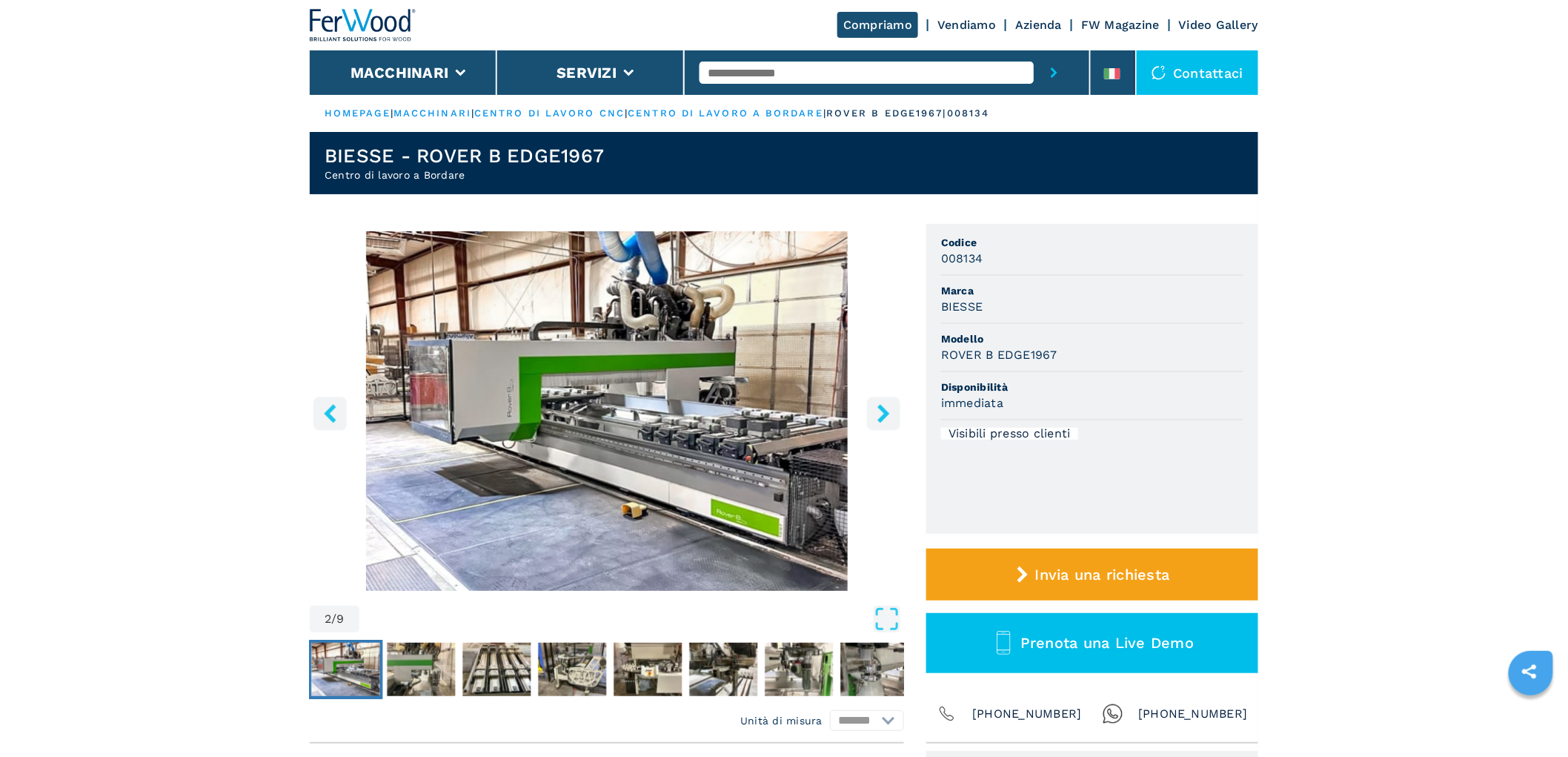
click at [869, 403] on button "right-button" at bounding box center [884, 414] width 34 height 34
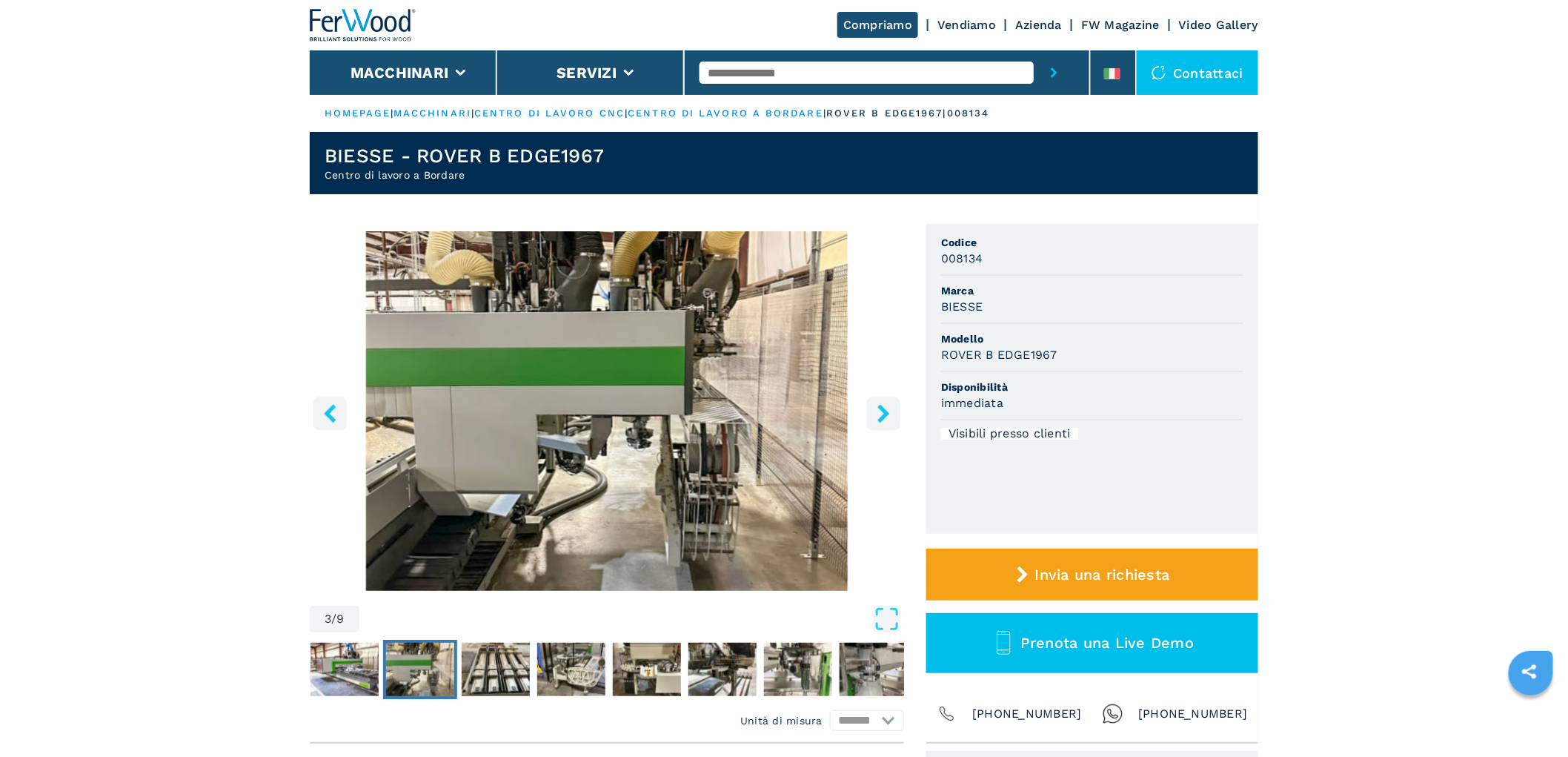
click at [869, 403] on button "right-button" at bounding box center [884, 414] width 34 height 34
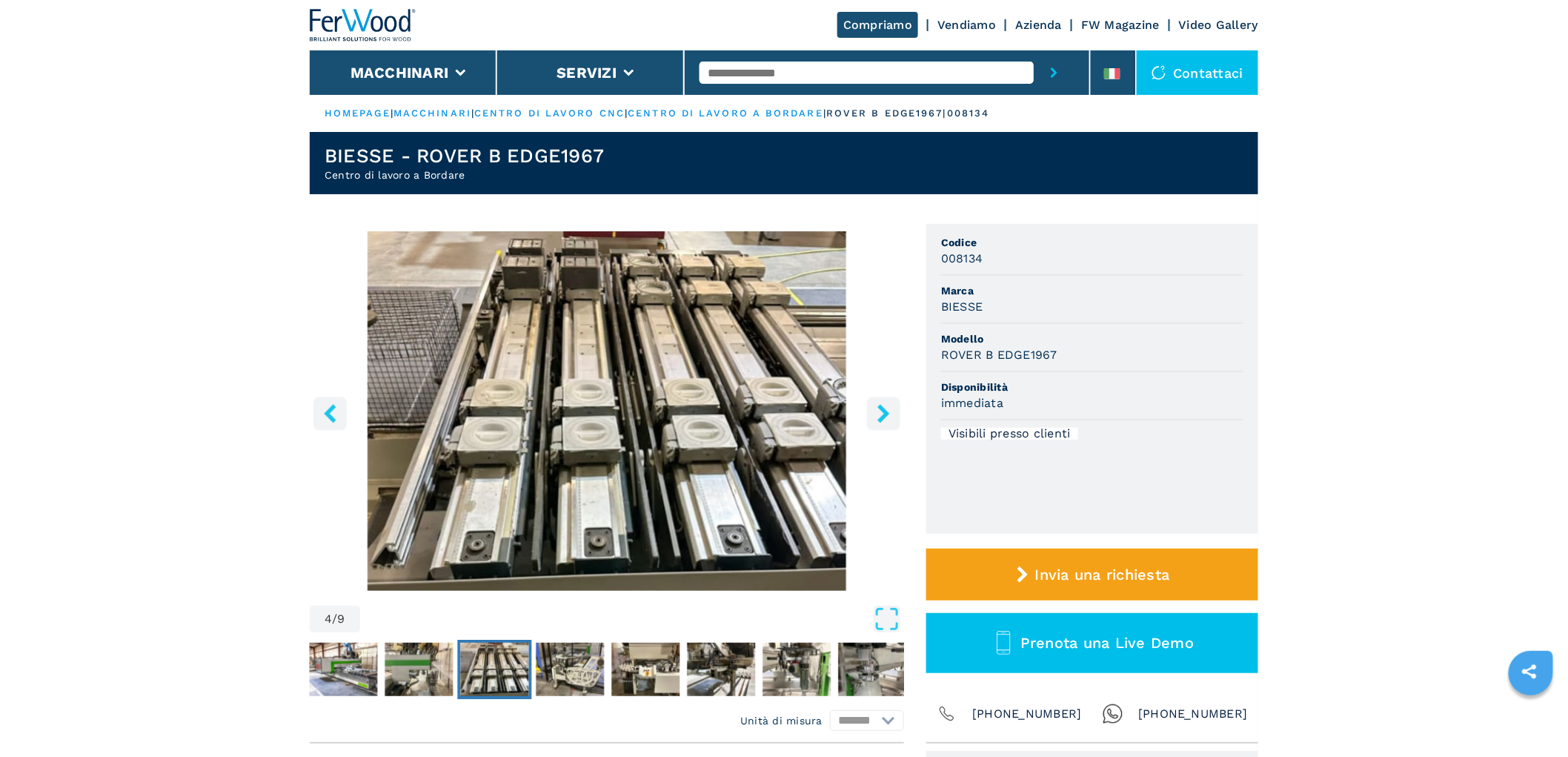
click at [868, 403] on button "right-button" at bounding box center [884, 414] width 34 height 34
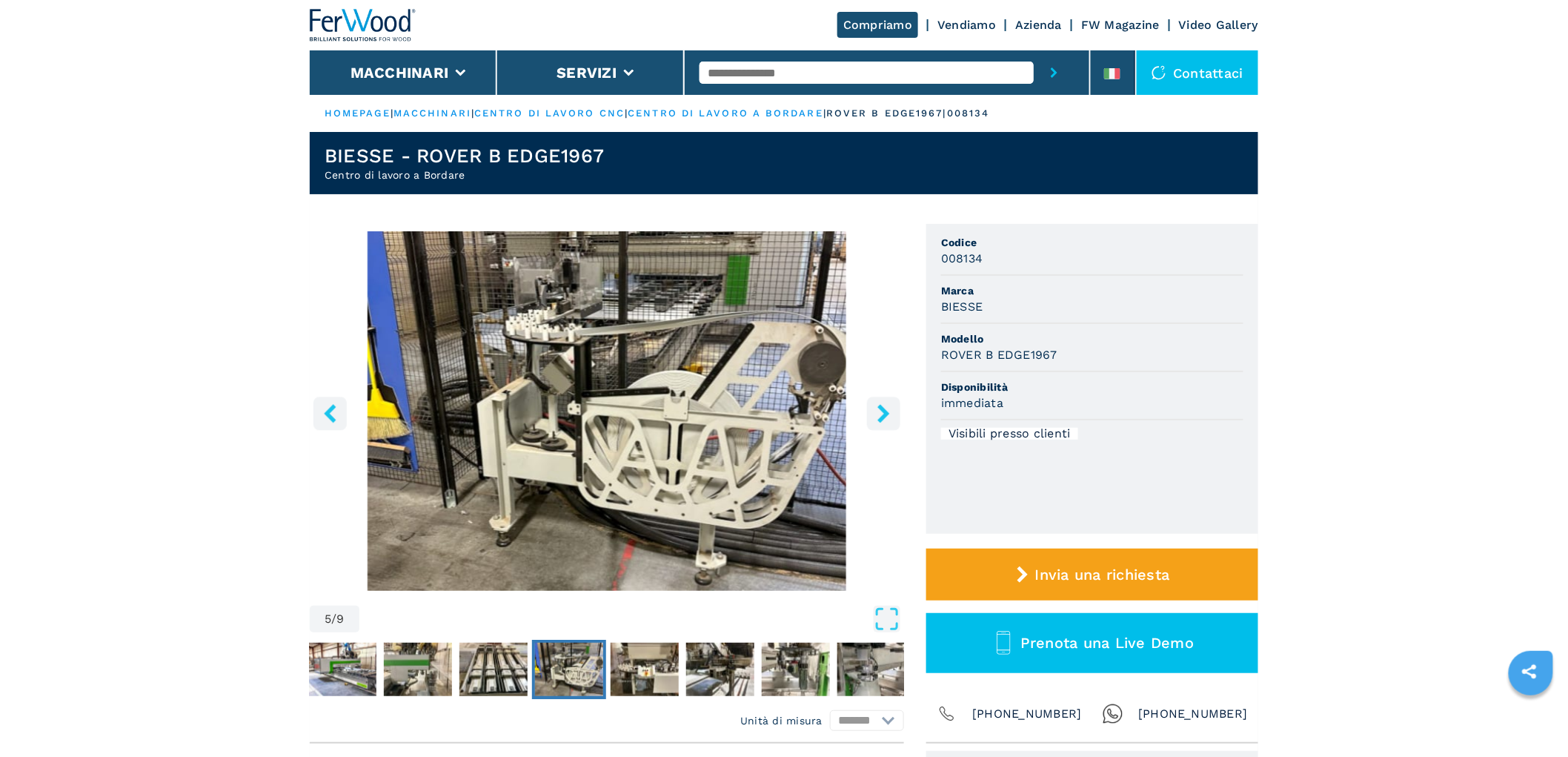
click at [878, 398] on button "right-button" at bounding box center [884, 414] width 34 height 34
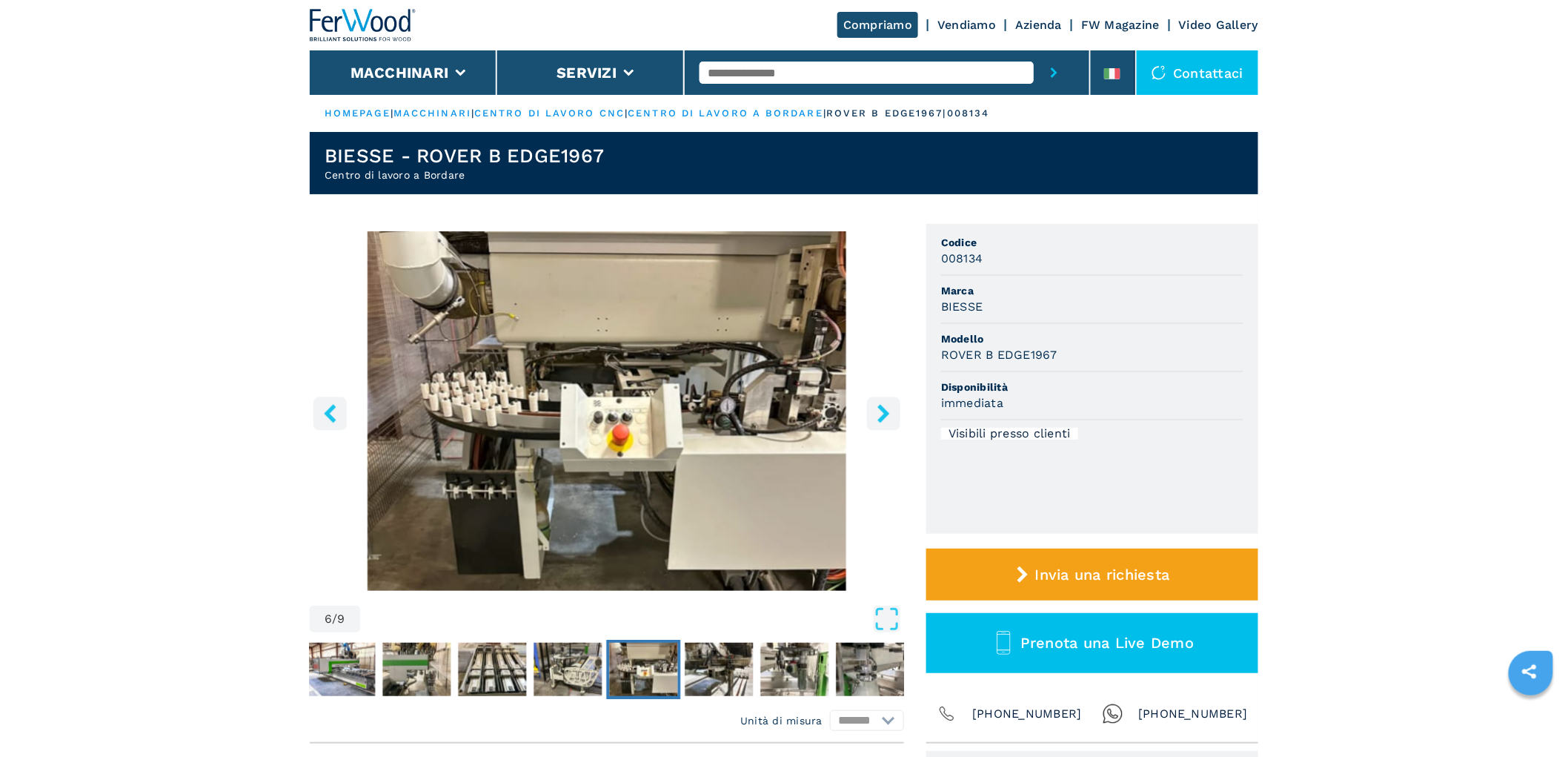
click at [878, 398] on button "right-button" at bounding box center [884, 414] width 34 height 34
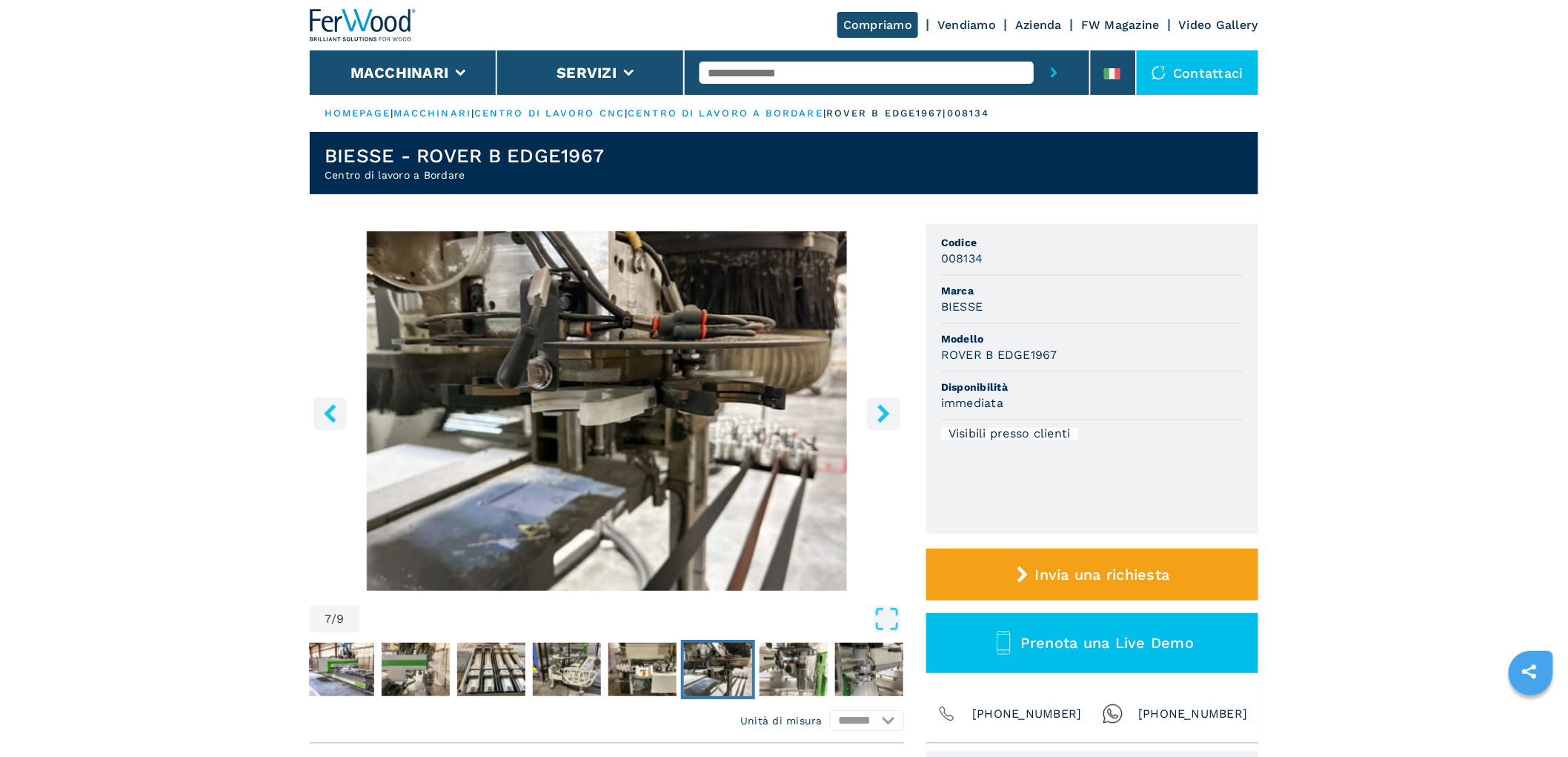
click at [878, 398] on button "right-button" at bounding box center [884, 414] width 34 height 34
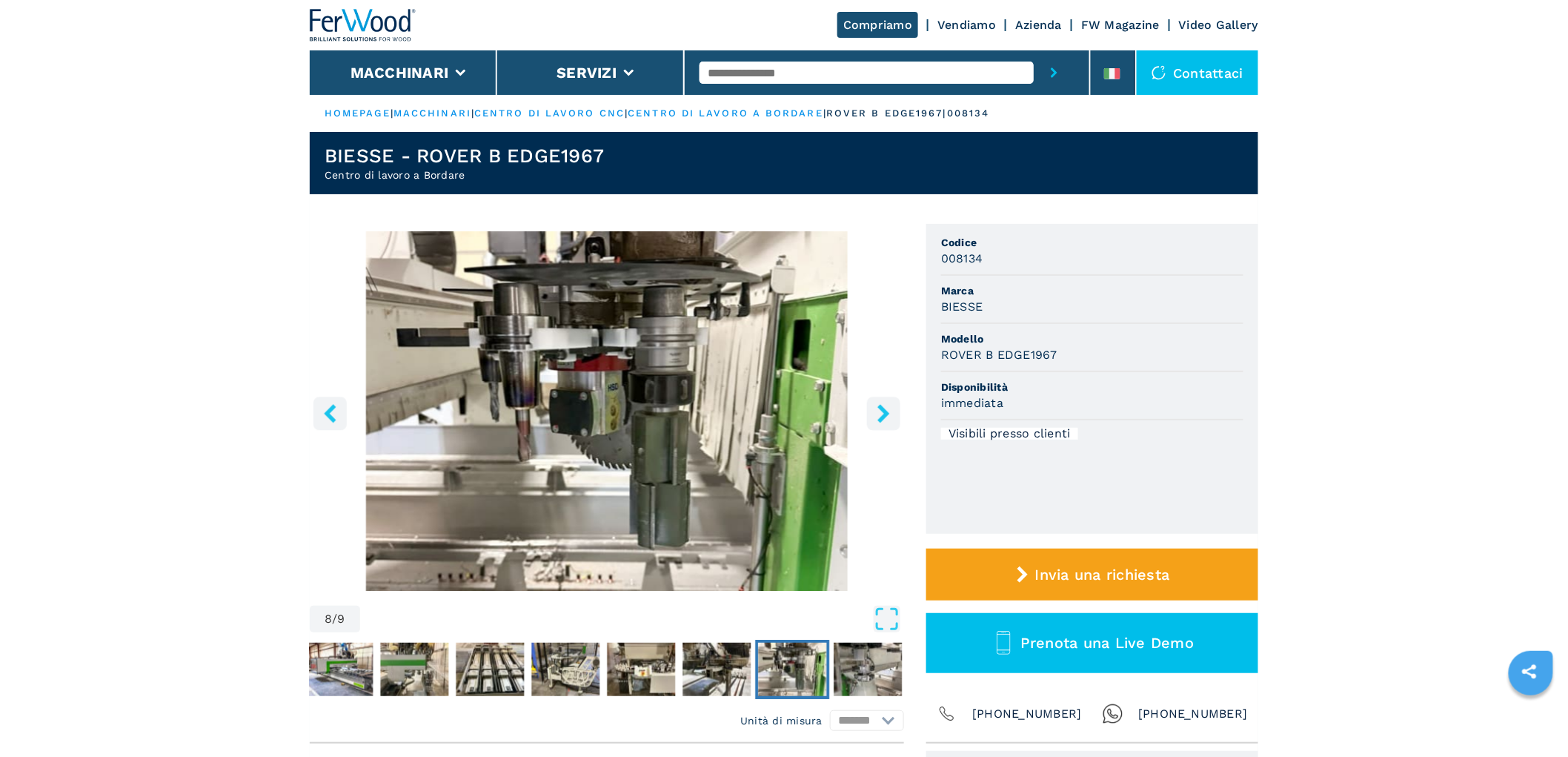
click at [878, 398] on button "right-button" at bounding box center [884, 414] width 34 height 34
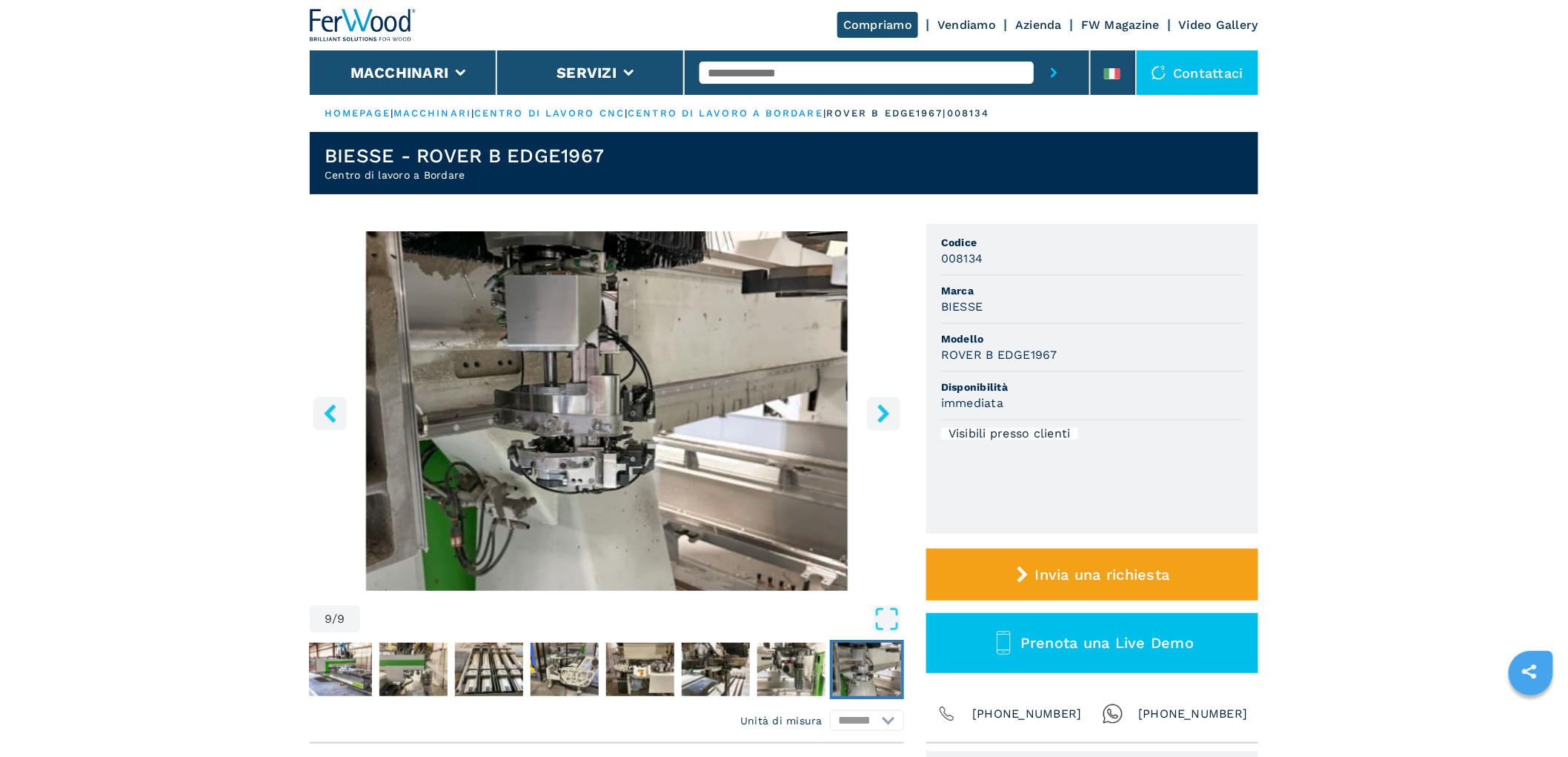
click at [878, 398] on button "right-button" at bounding box center [884, 414] width 34 height 34
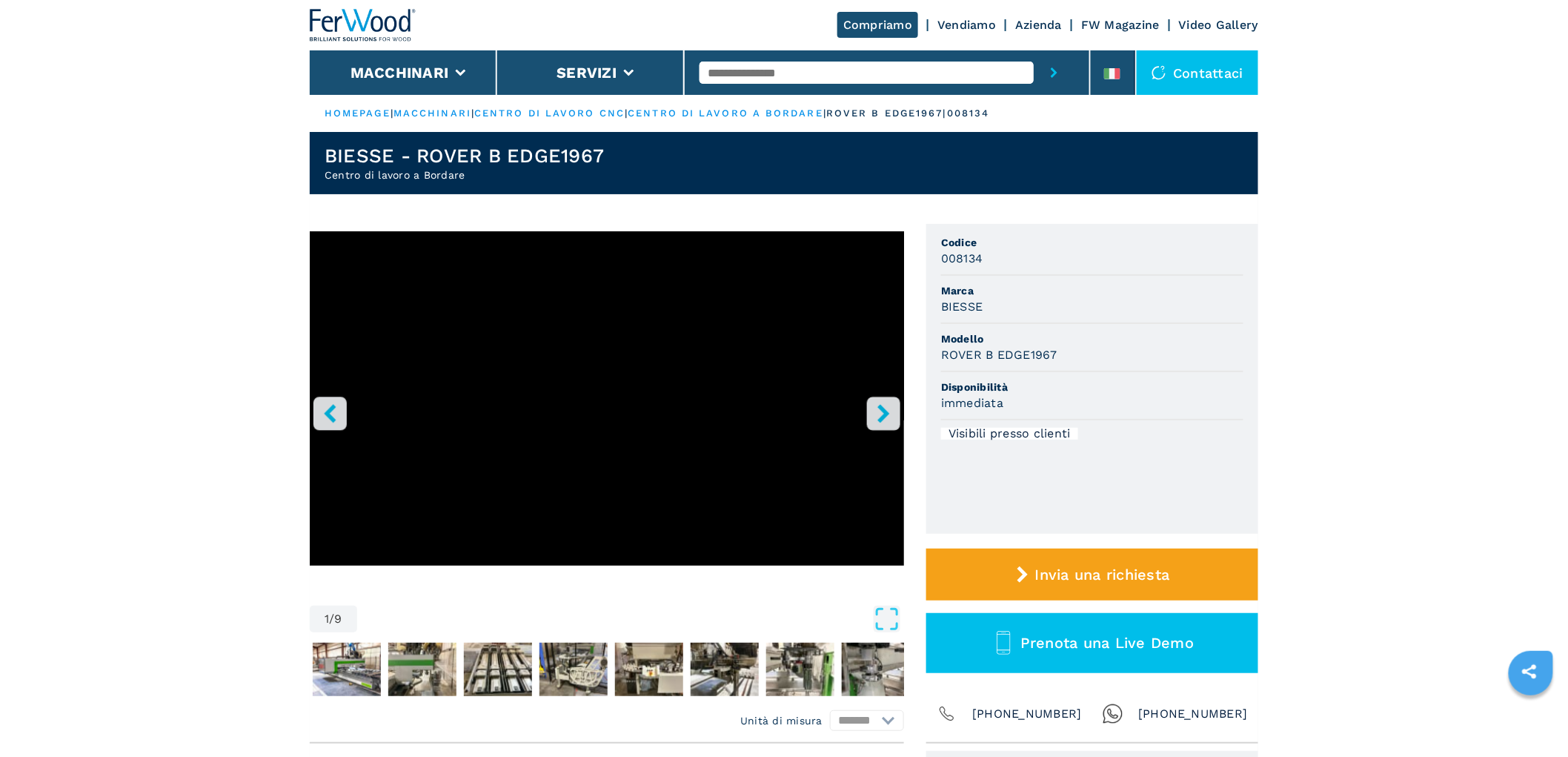
click at [878, 417] on icon "right-button" at bounding box center [883, 413] width 19 height 19
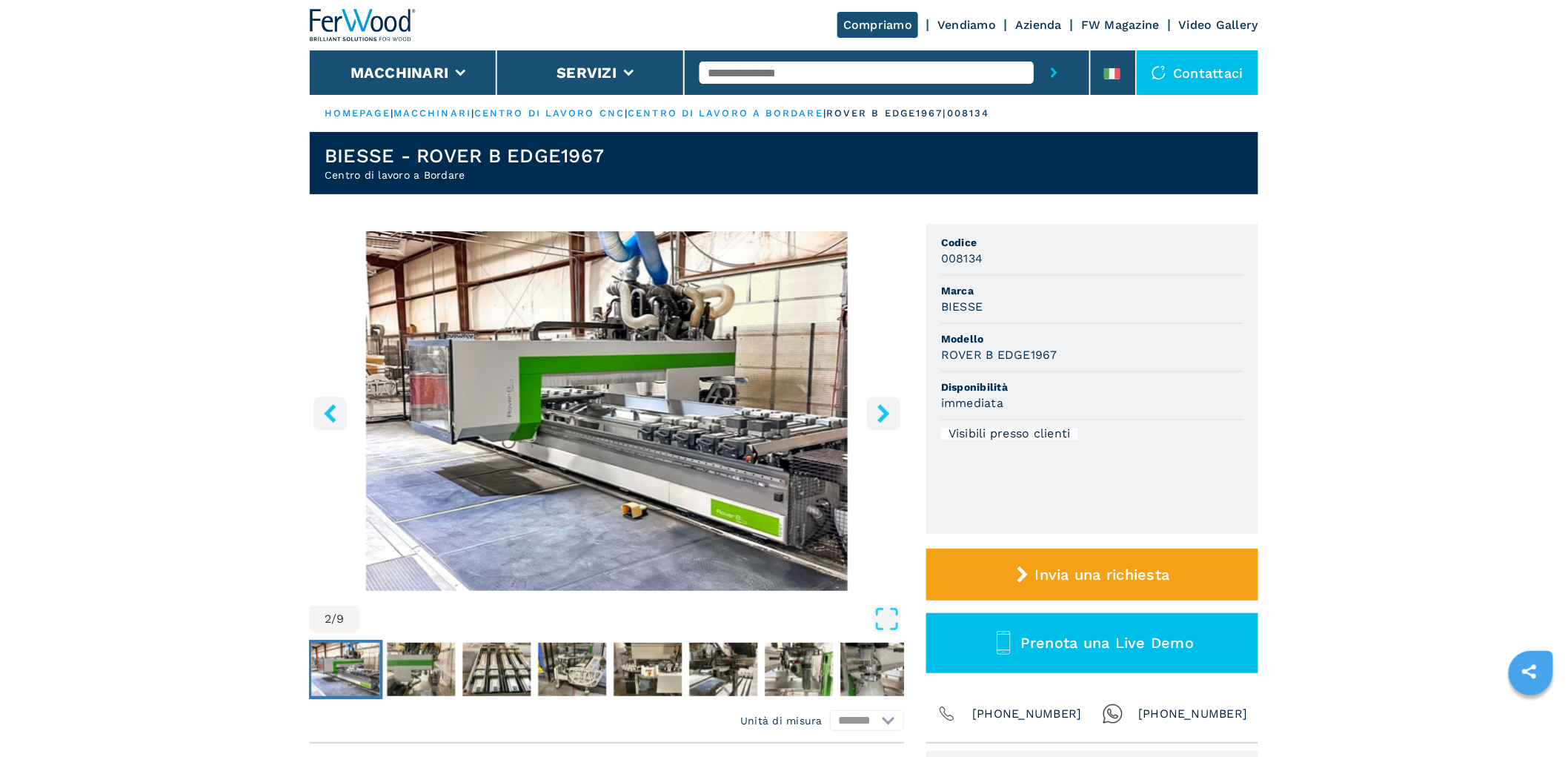
click at [821, 80] on input "text" at bounding box center [866, 73] width 334 height 22
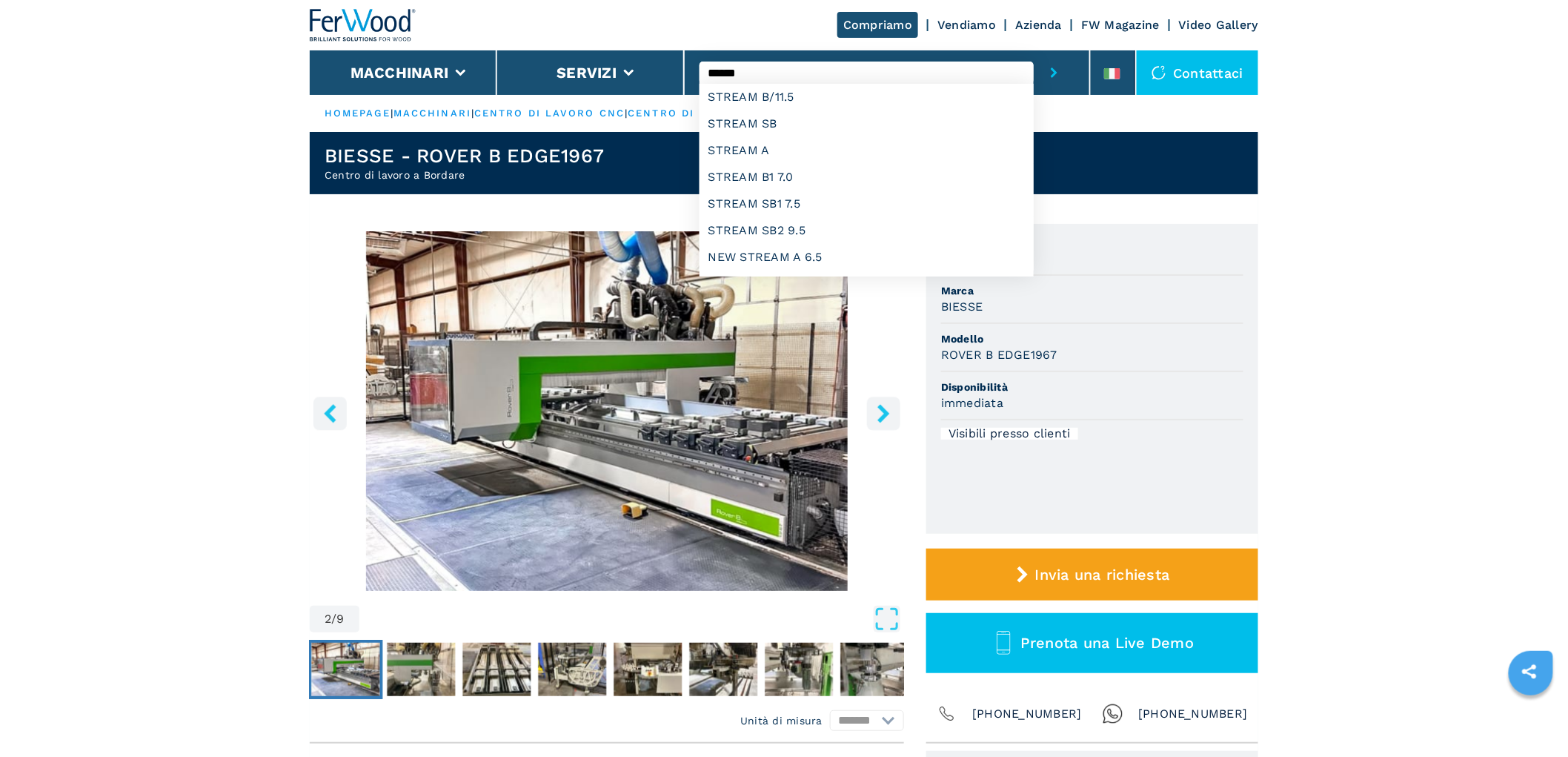
type input "******"
click at [1033, 50] on button "submit-button" at bounding box center [1054, 73] width 41 height 44
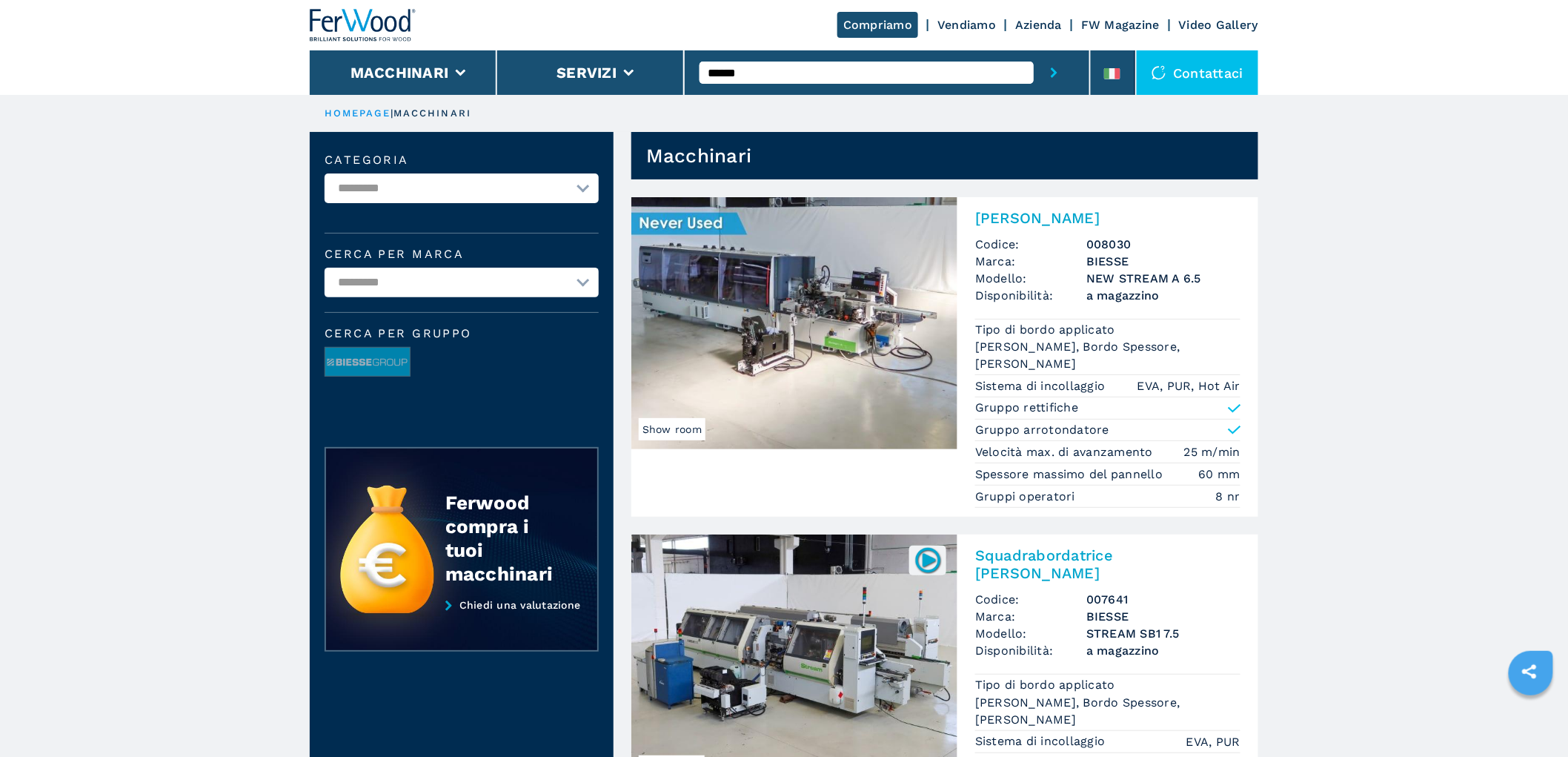
click at [1049, 231] on div "[PERSON_NAME] Codice: 008030 Marca: BIESSE Modello: NEW STREAM A 6.5 Disponibil…" at bounding box center [1107, 356] width 301 height 319
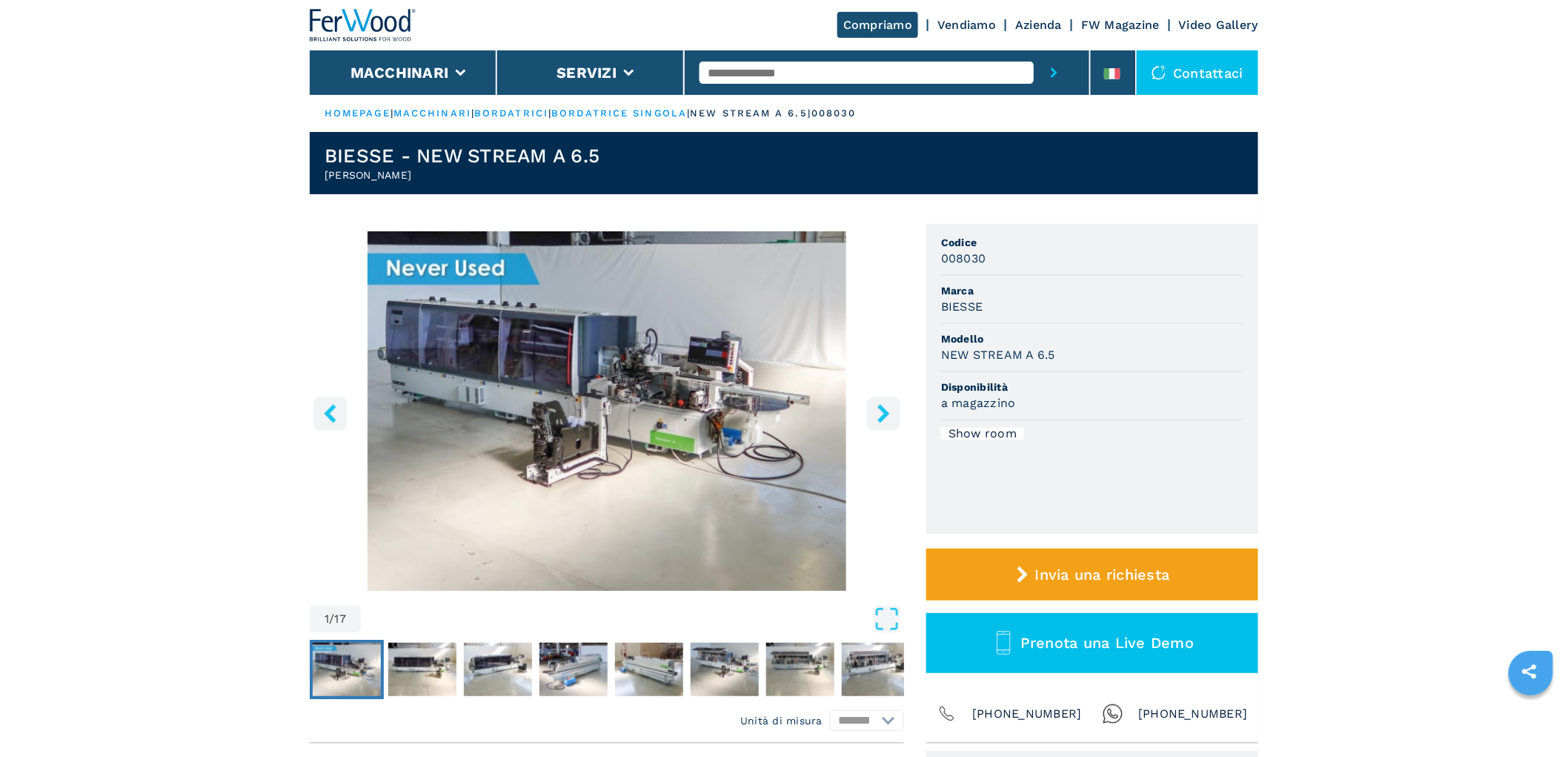
click at [886, 416] on icon "right-button" at bounding box center [883, 413] width 11 height 19
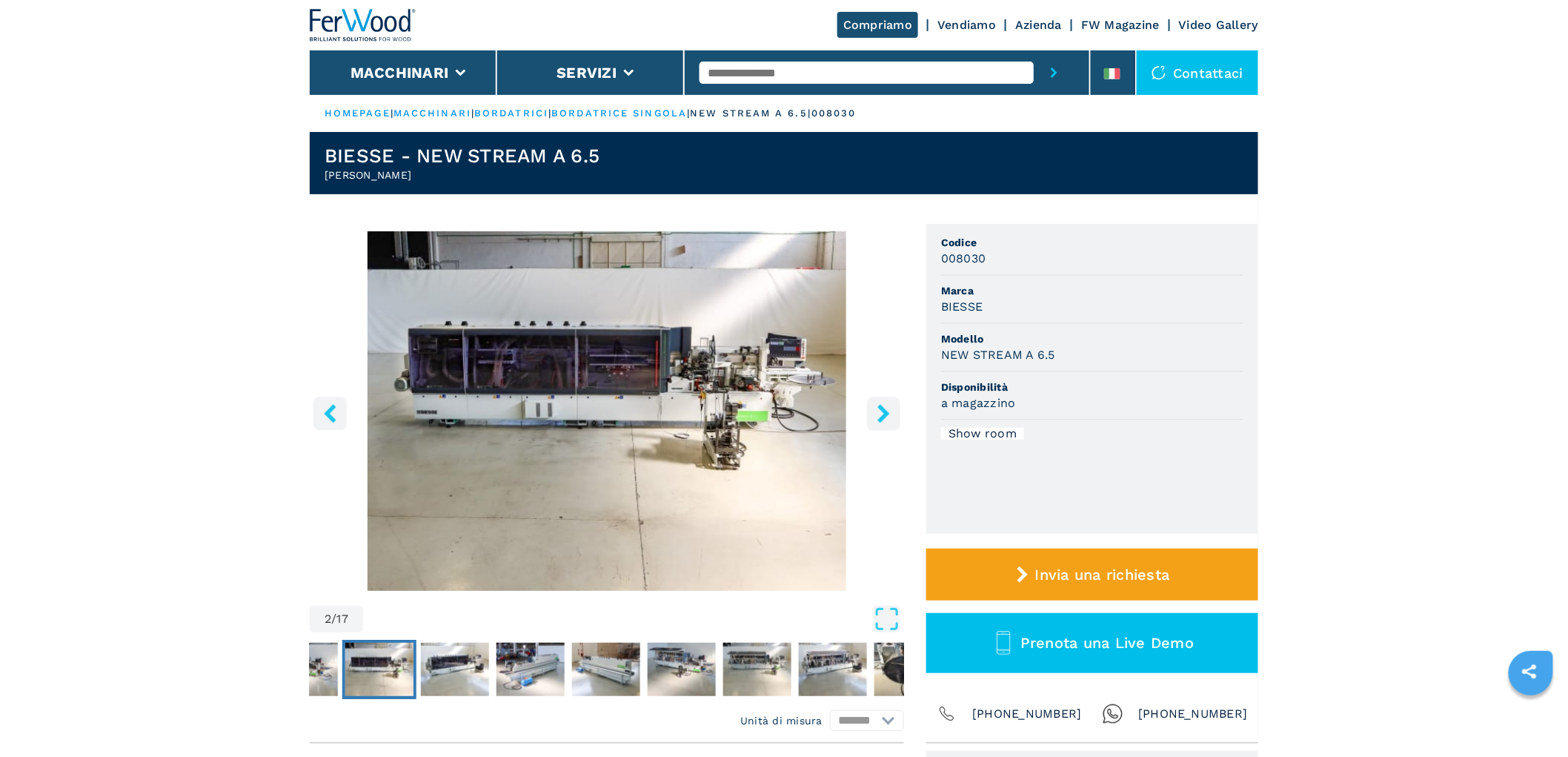
click at [887, 414] on icon "right-button" at bounding box center [883, 413] width 11 height 19
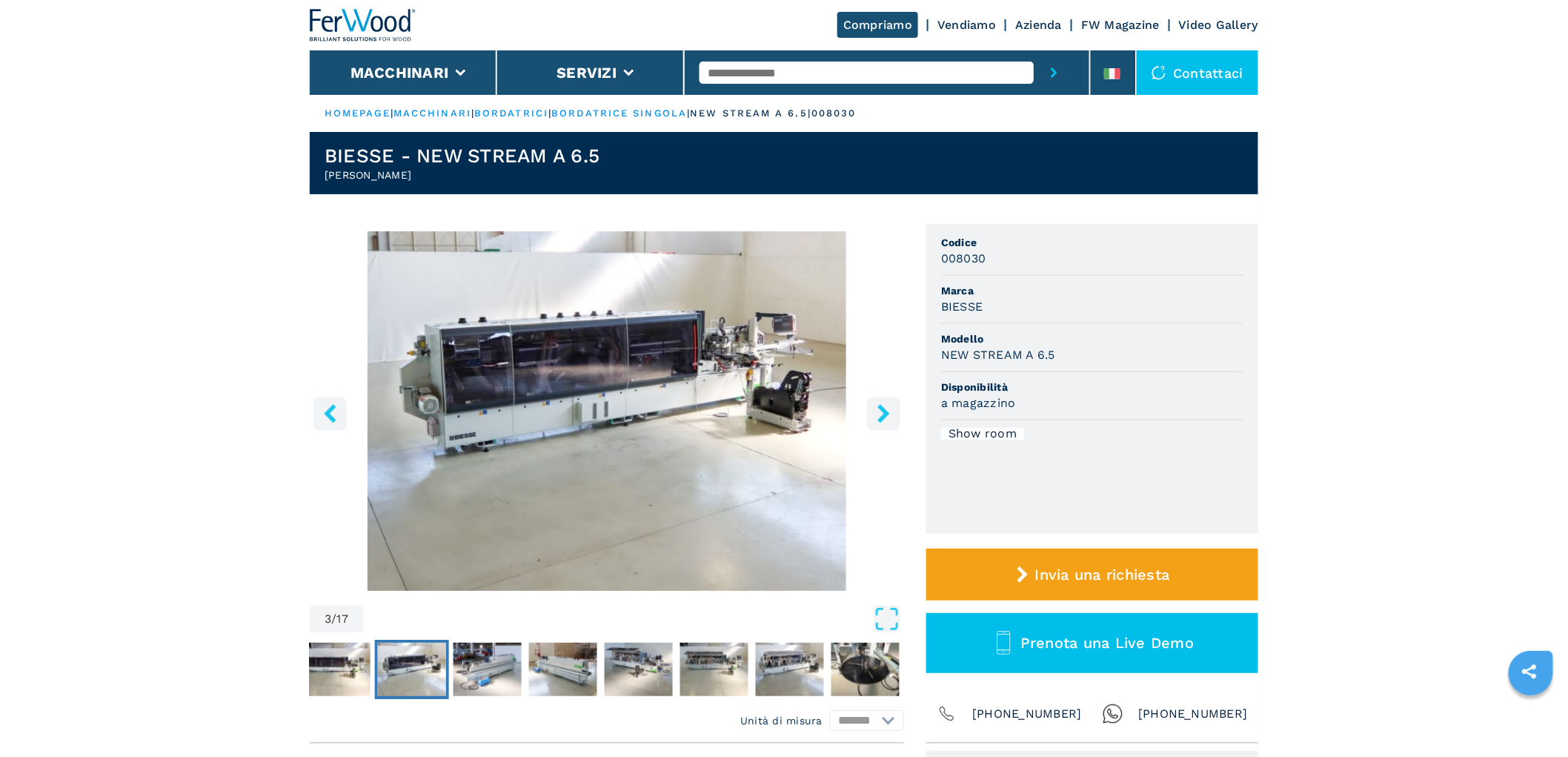
click at [887, 414] on icon "right-button" at bounding box center [883, 413] width 11 height 19
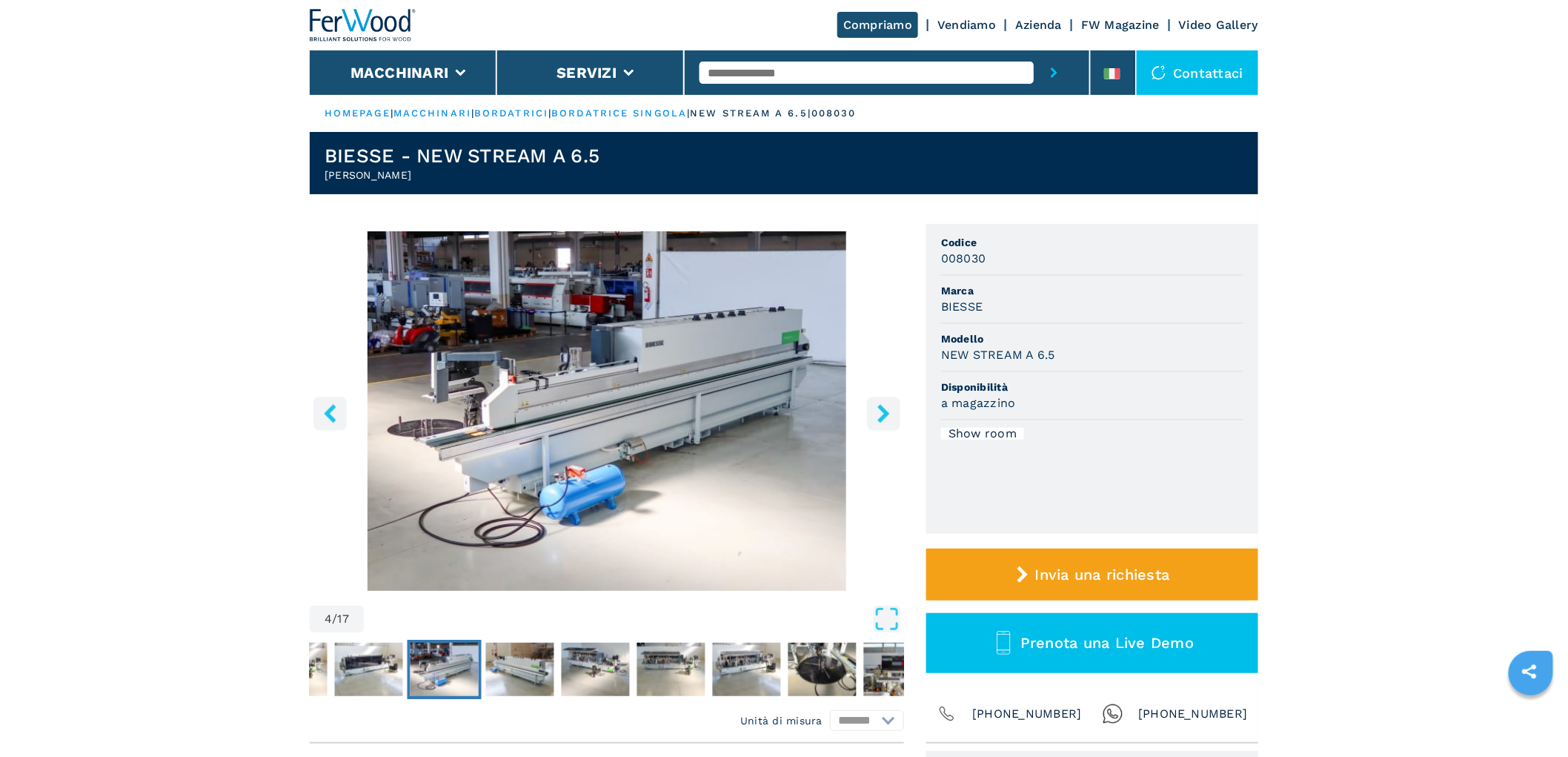
click at [887, 414] on icon "right-button" at bounding box center [883, 413] width 11 height 19
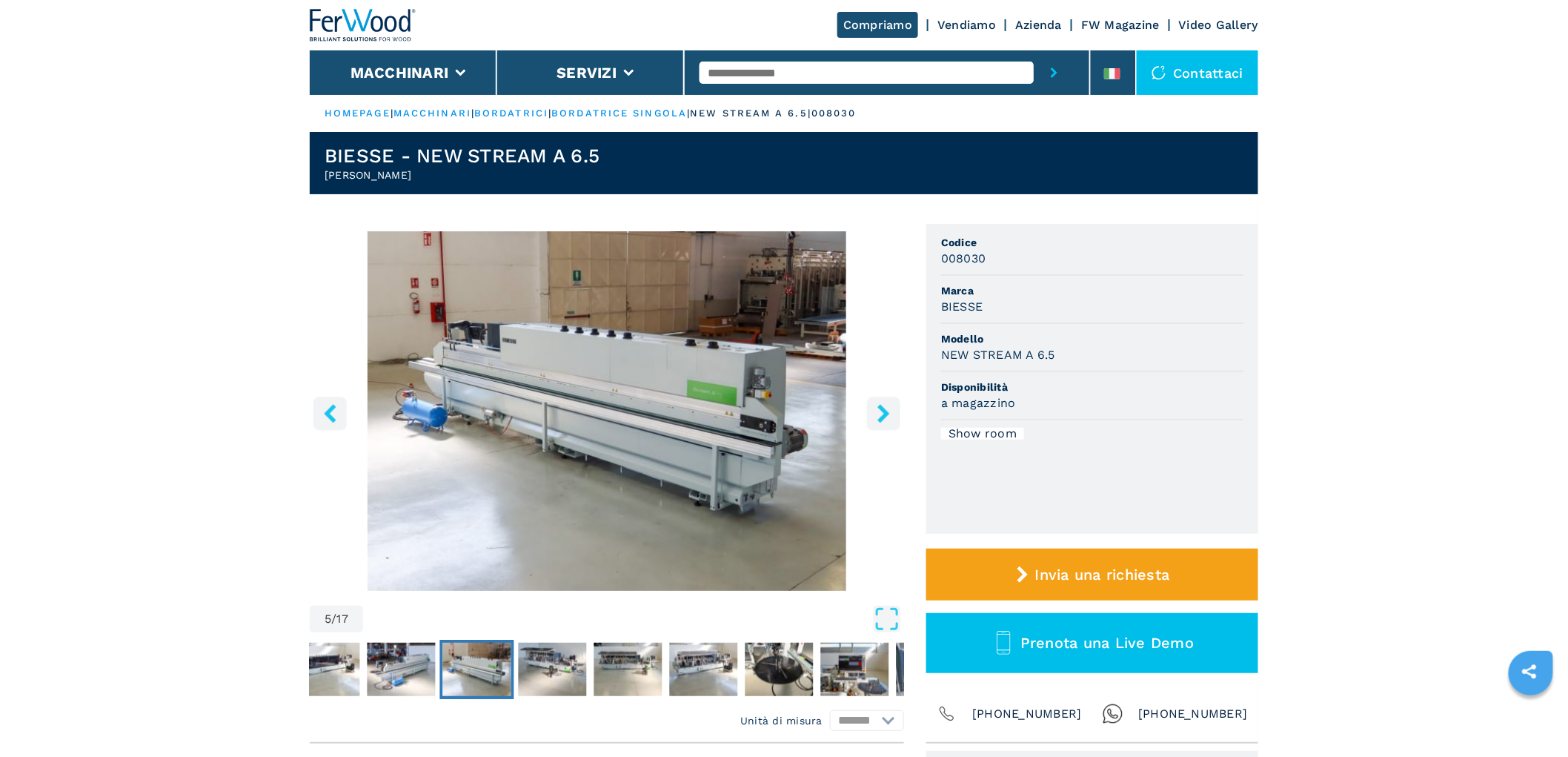
click at [886, 414] on icon "right-button" at bounding box center [883, 413] width 11 height 19
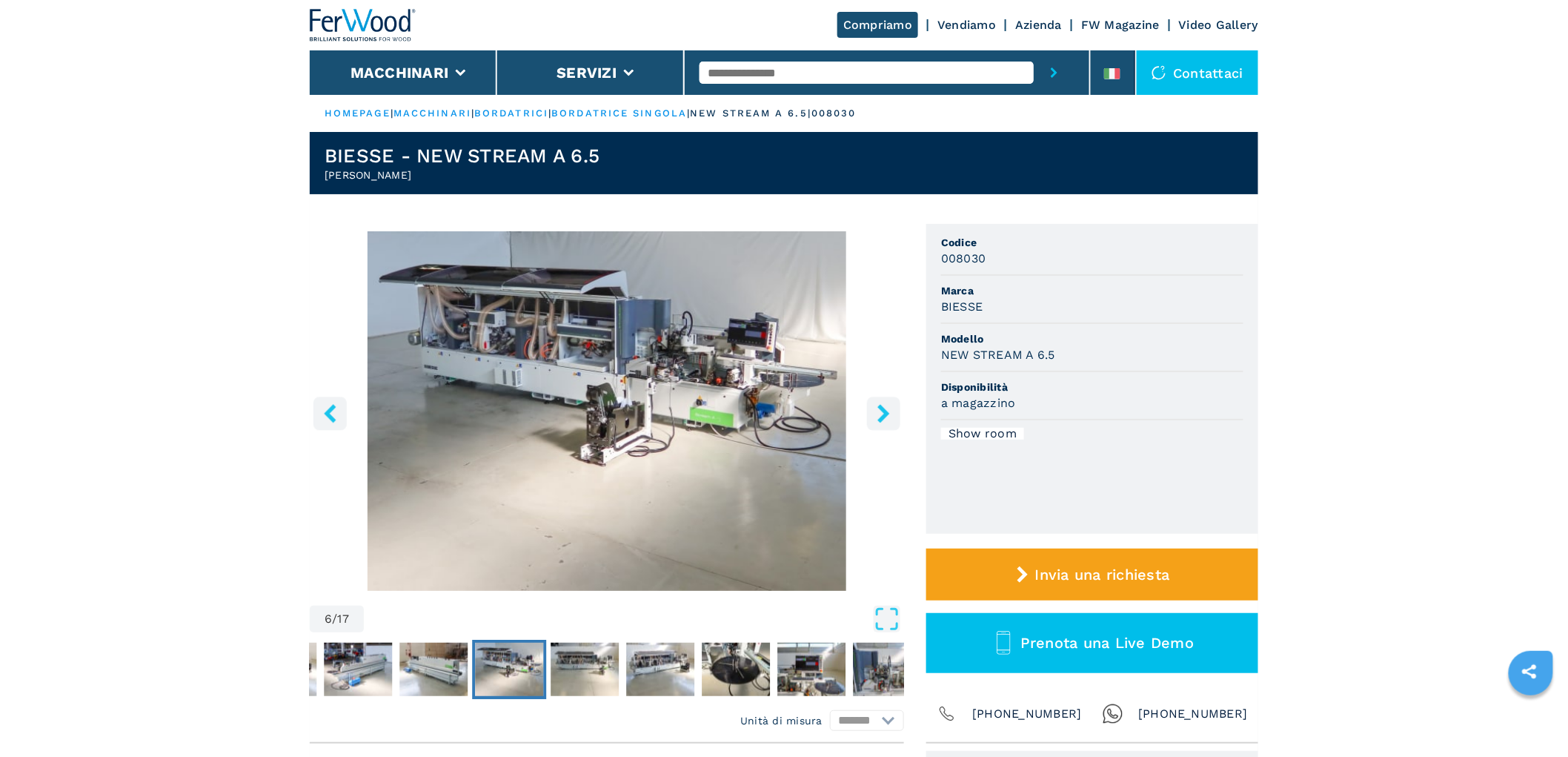
click at [886, 414] on icon "right-button" at bounding box center [883, 413] width 11 height 19
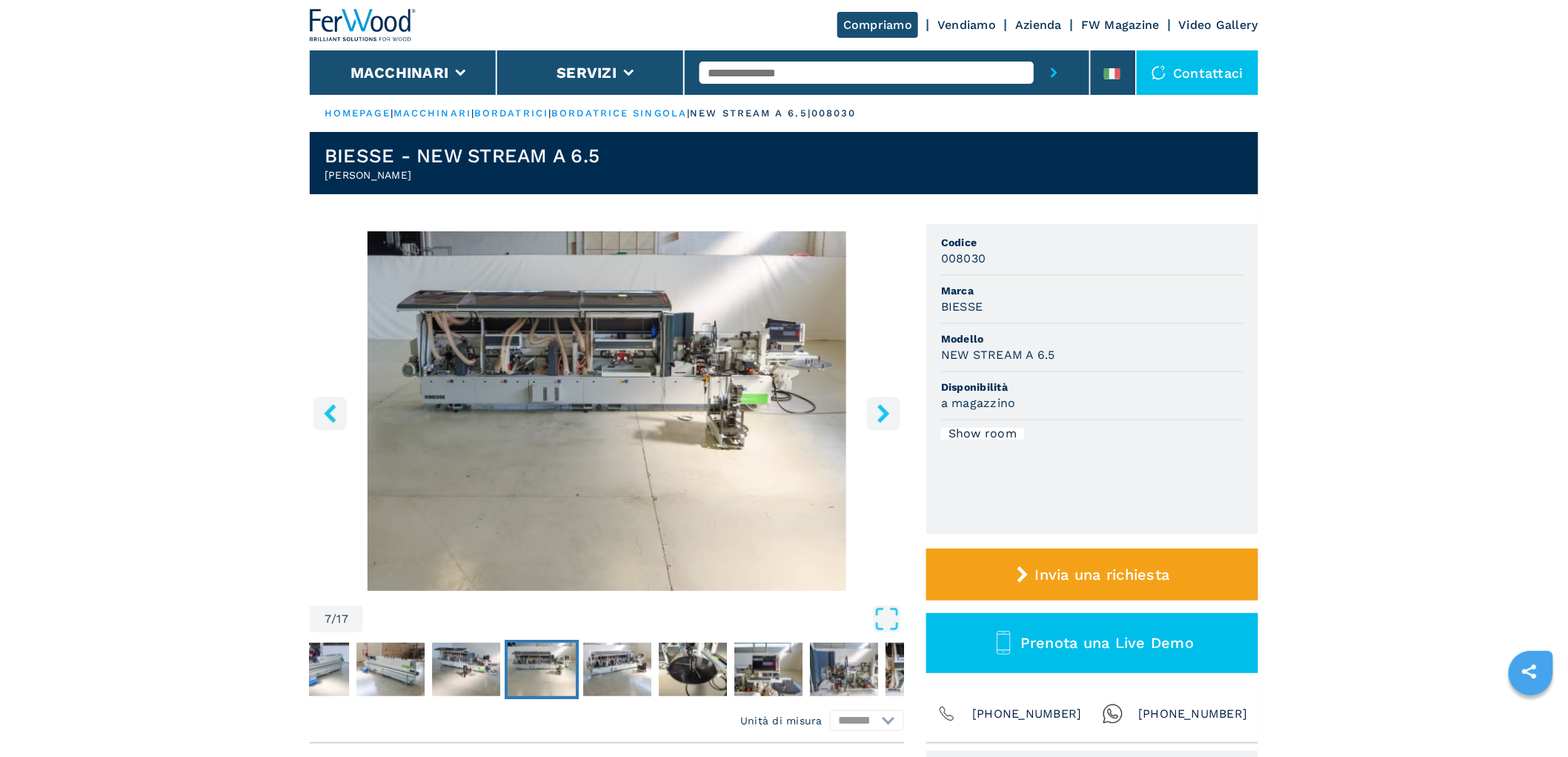
click at [885, 409] on icon "right-button" at bounding box center [883, 413] width 11 height 19
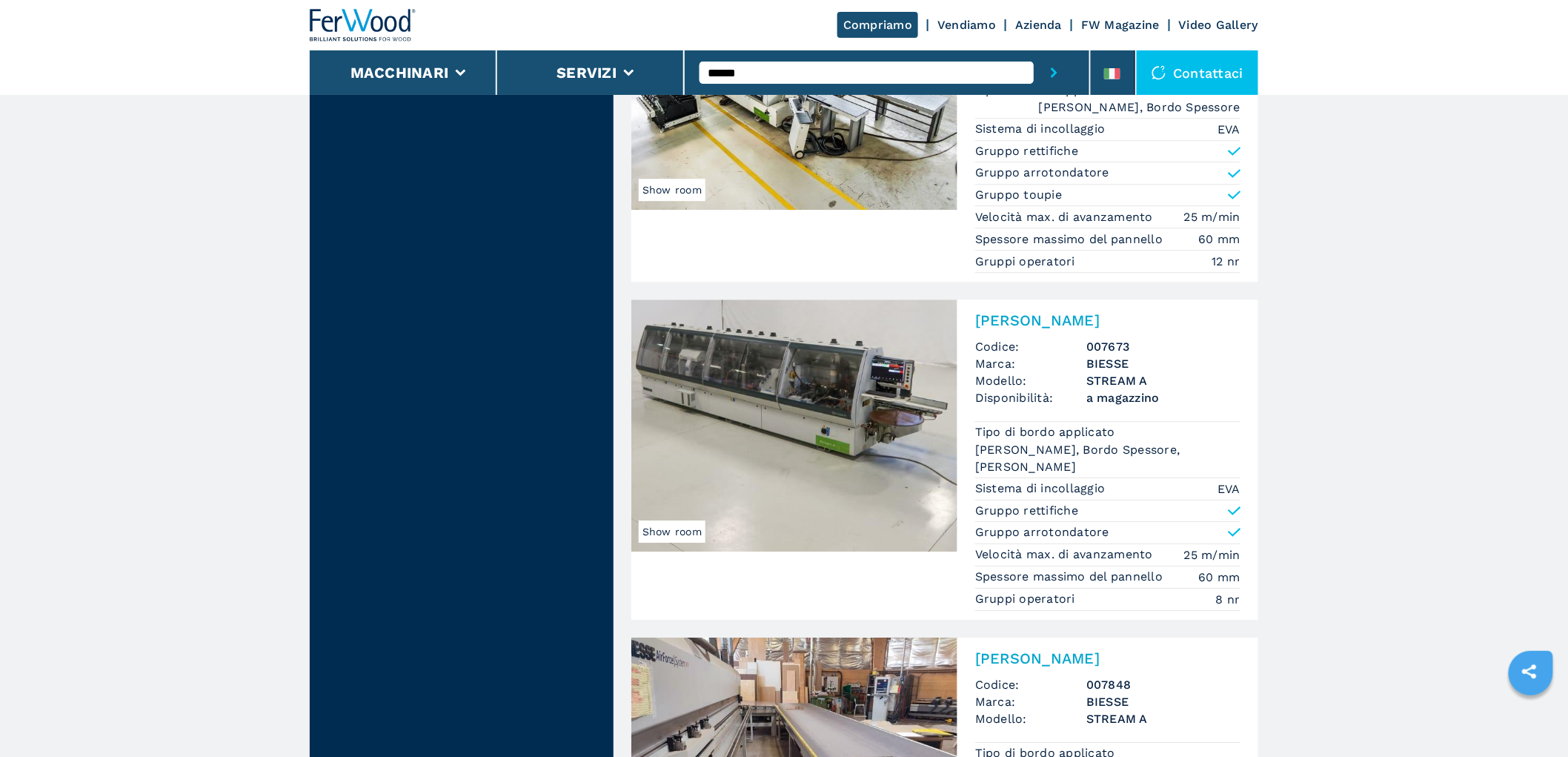
scroll to position [1469, 0]
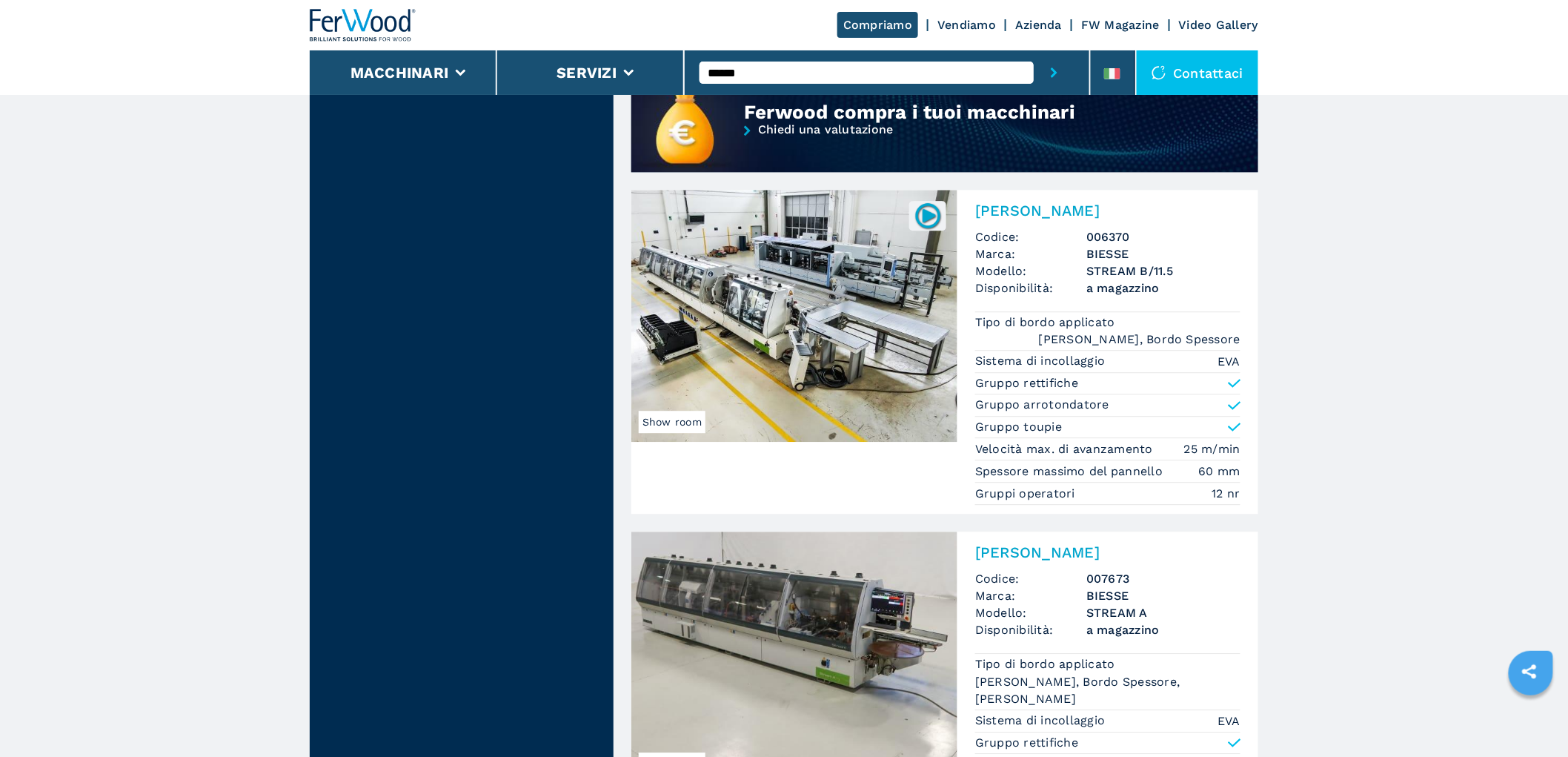
click at [1062, 202] on h2 "[PERSON_NAME]" at bounding box center [1107, 210] width 265 height 18
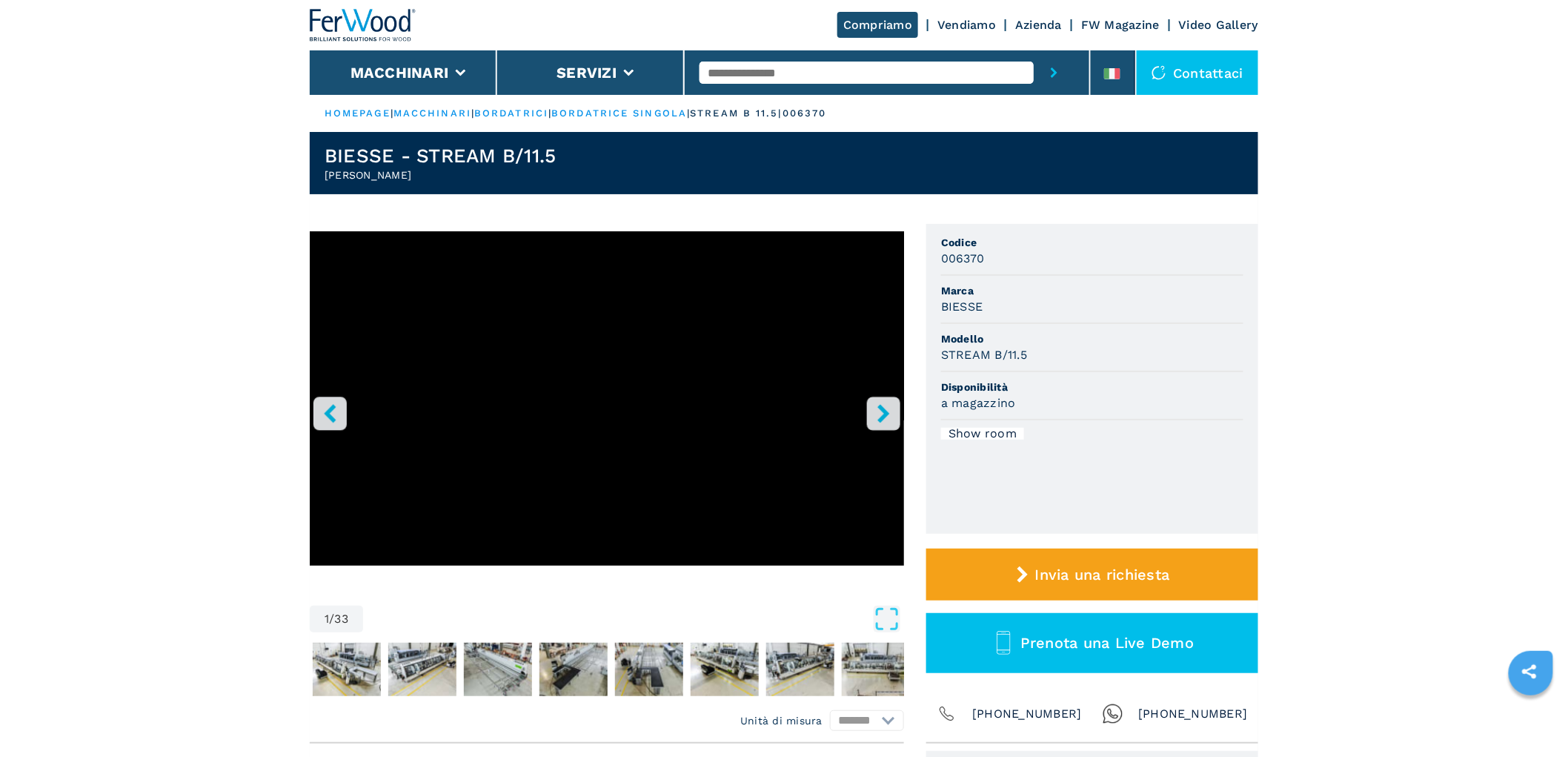
click at [880, 415] on icon "right-button" at bounding box center [883, 413] width 19 height 19
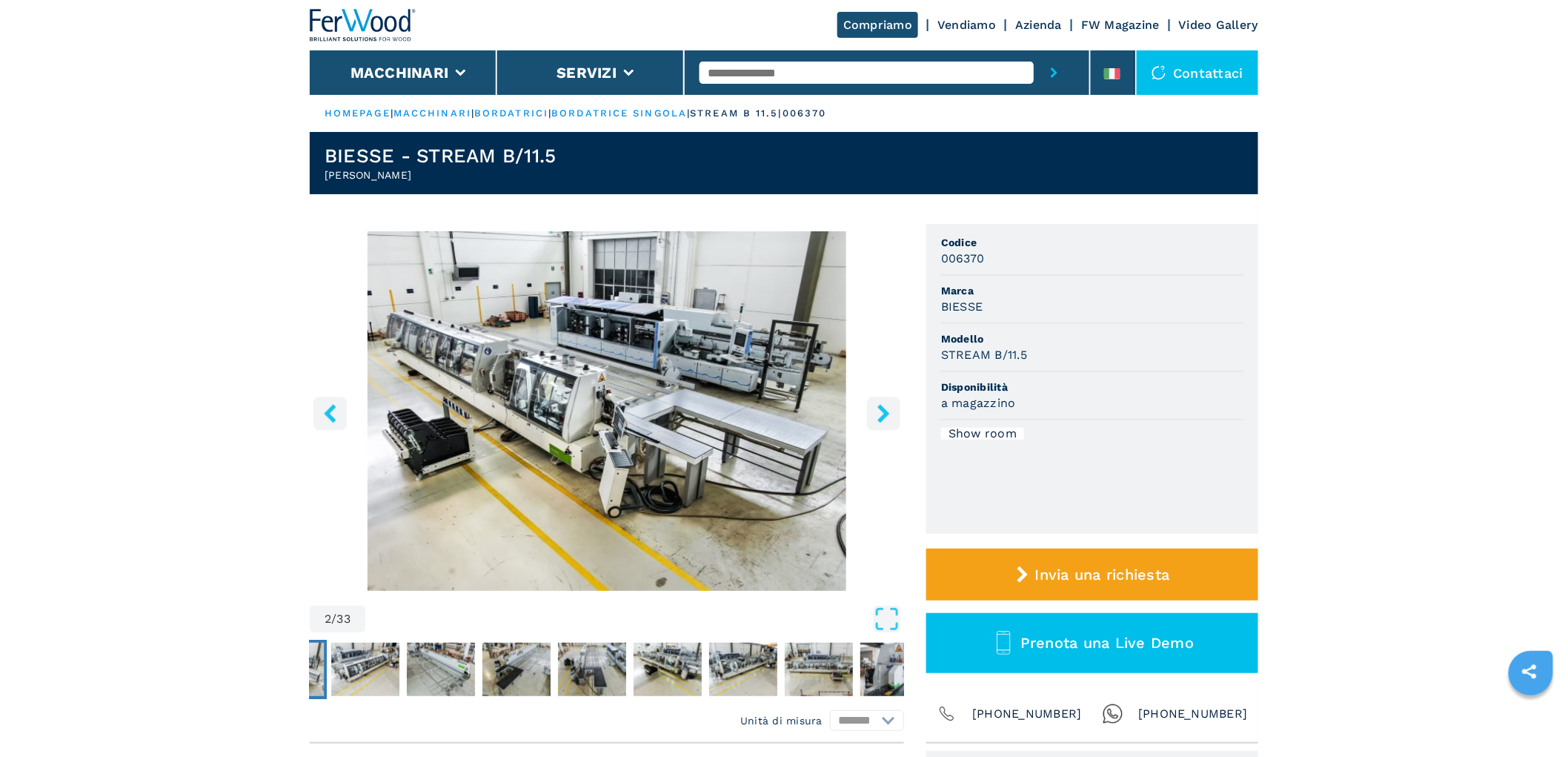
click at [880, 415] on icon "right-button" at bounding box center [883, 413] width 19 height 19
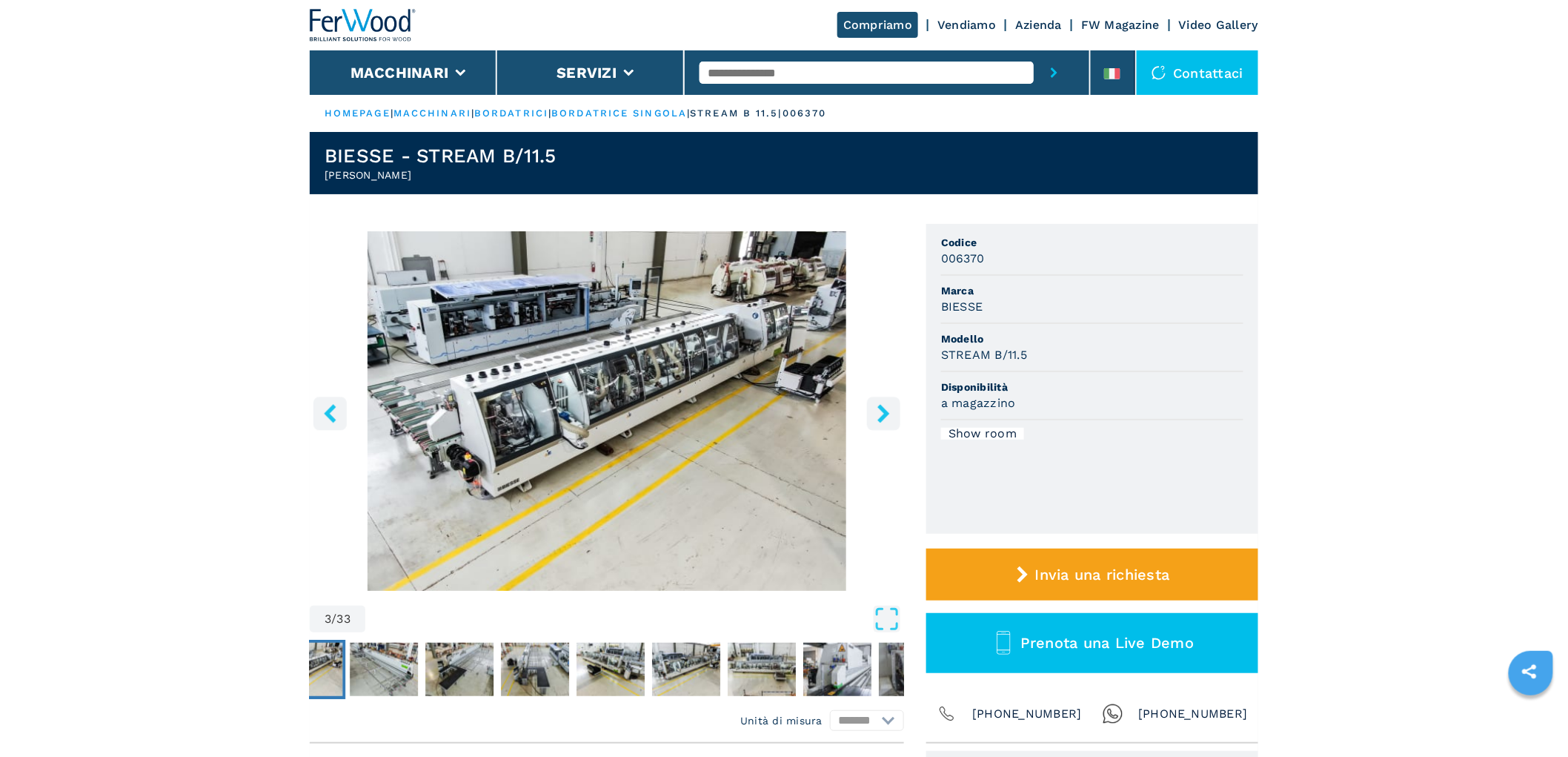
click at [880, 415] on icon "right-button" at bounding box center [883, 413] width 19 height 19
